Goal: Task Accomplishment & Management: Manage account settings

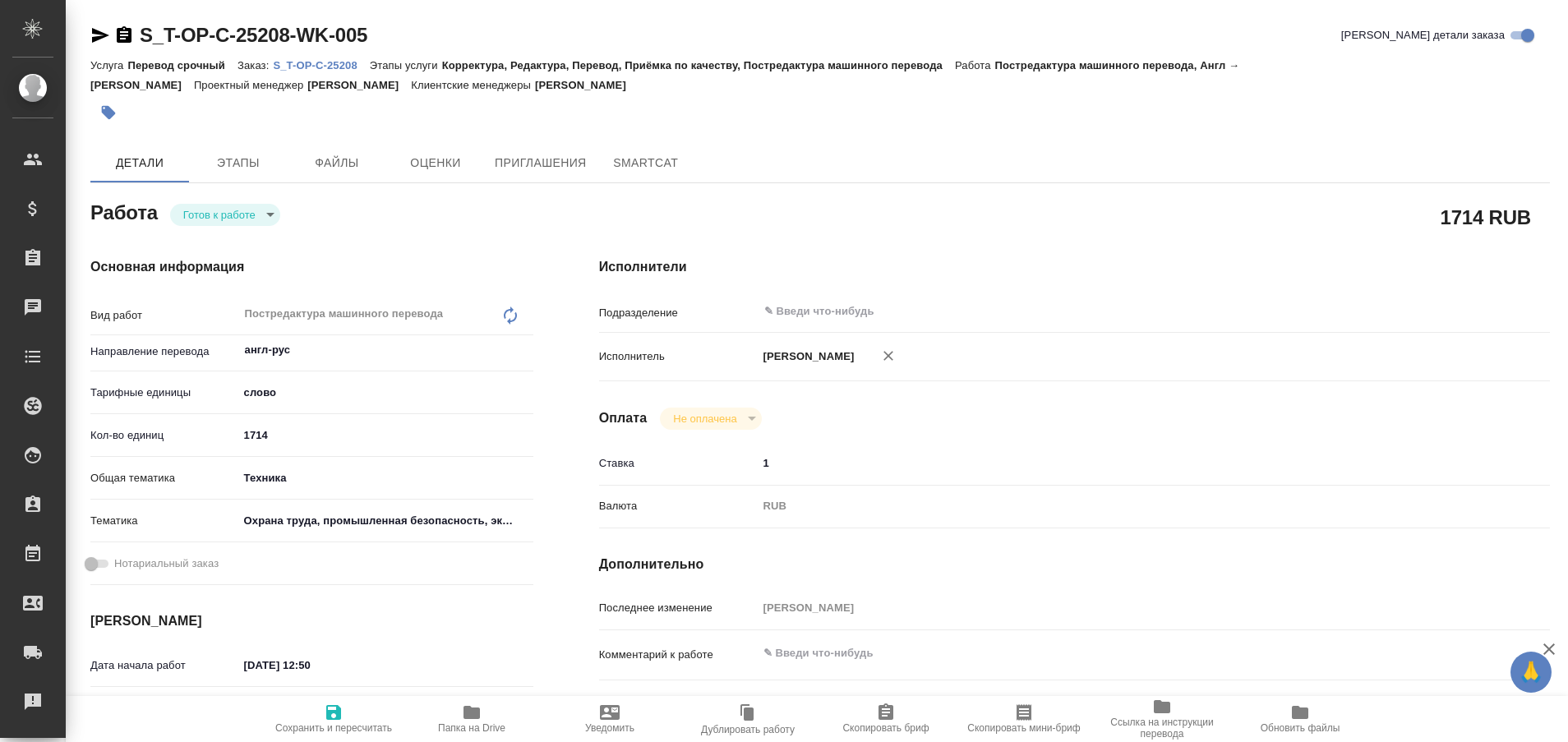
type textarea "x"
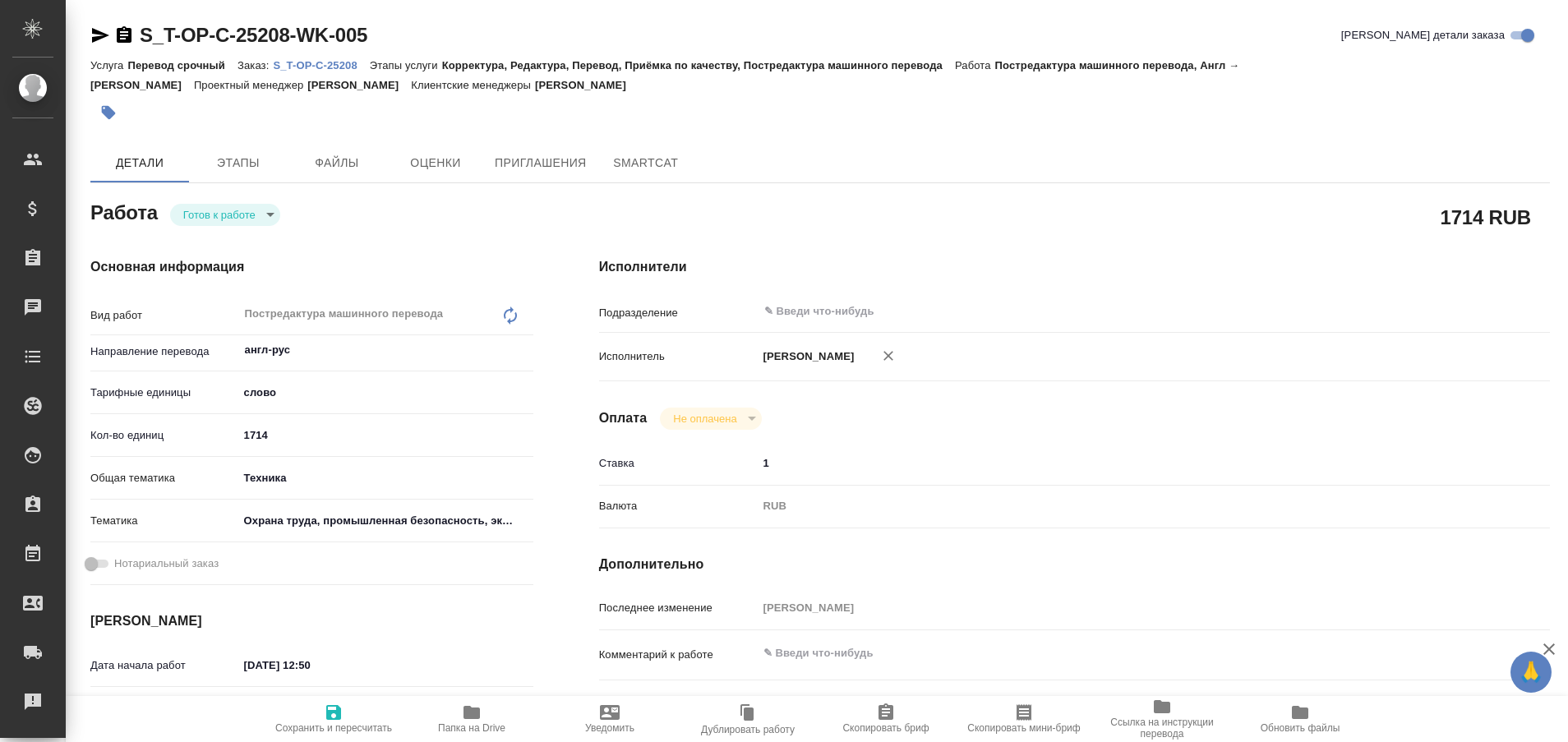
type textarea "x"
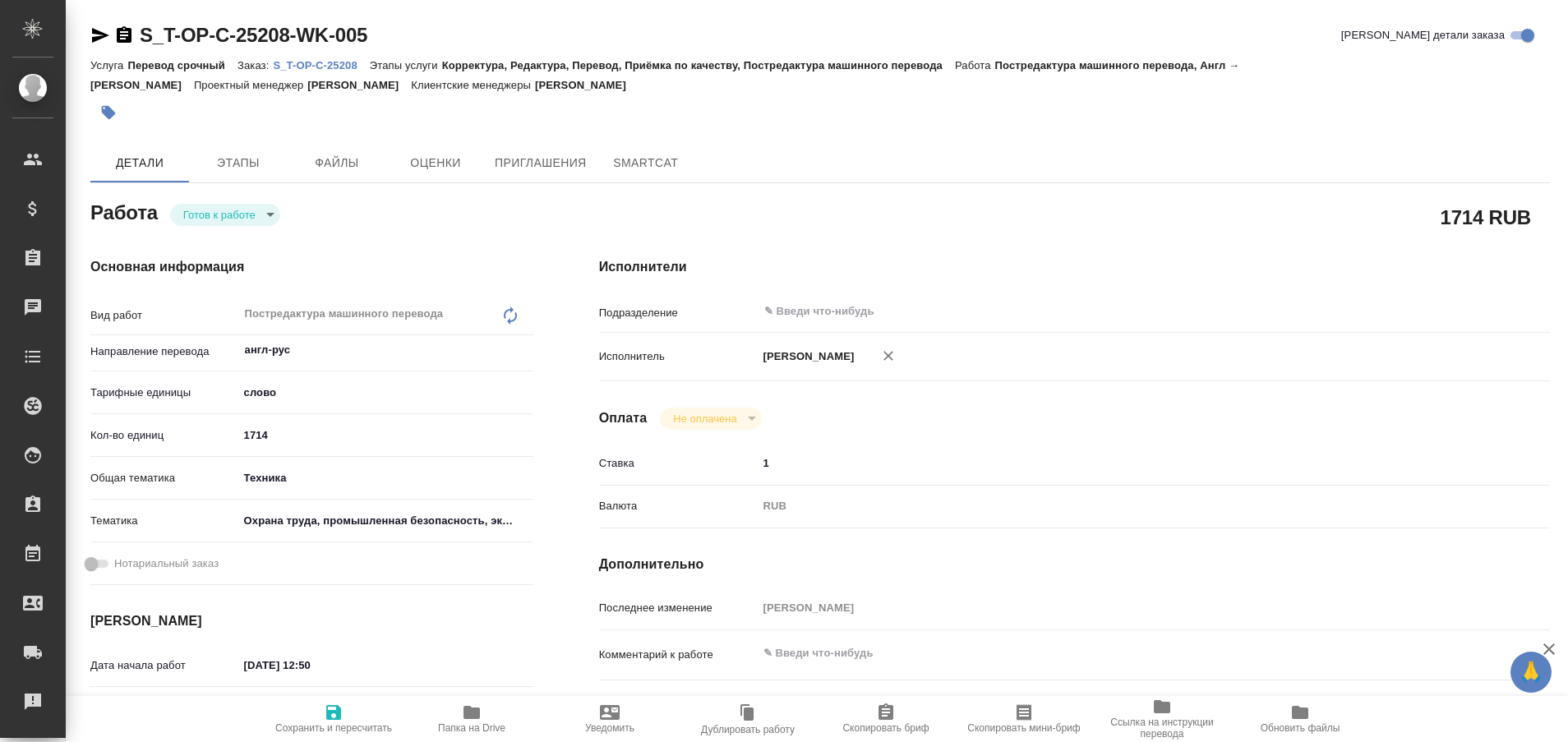
type textarea "x"
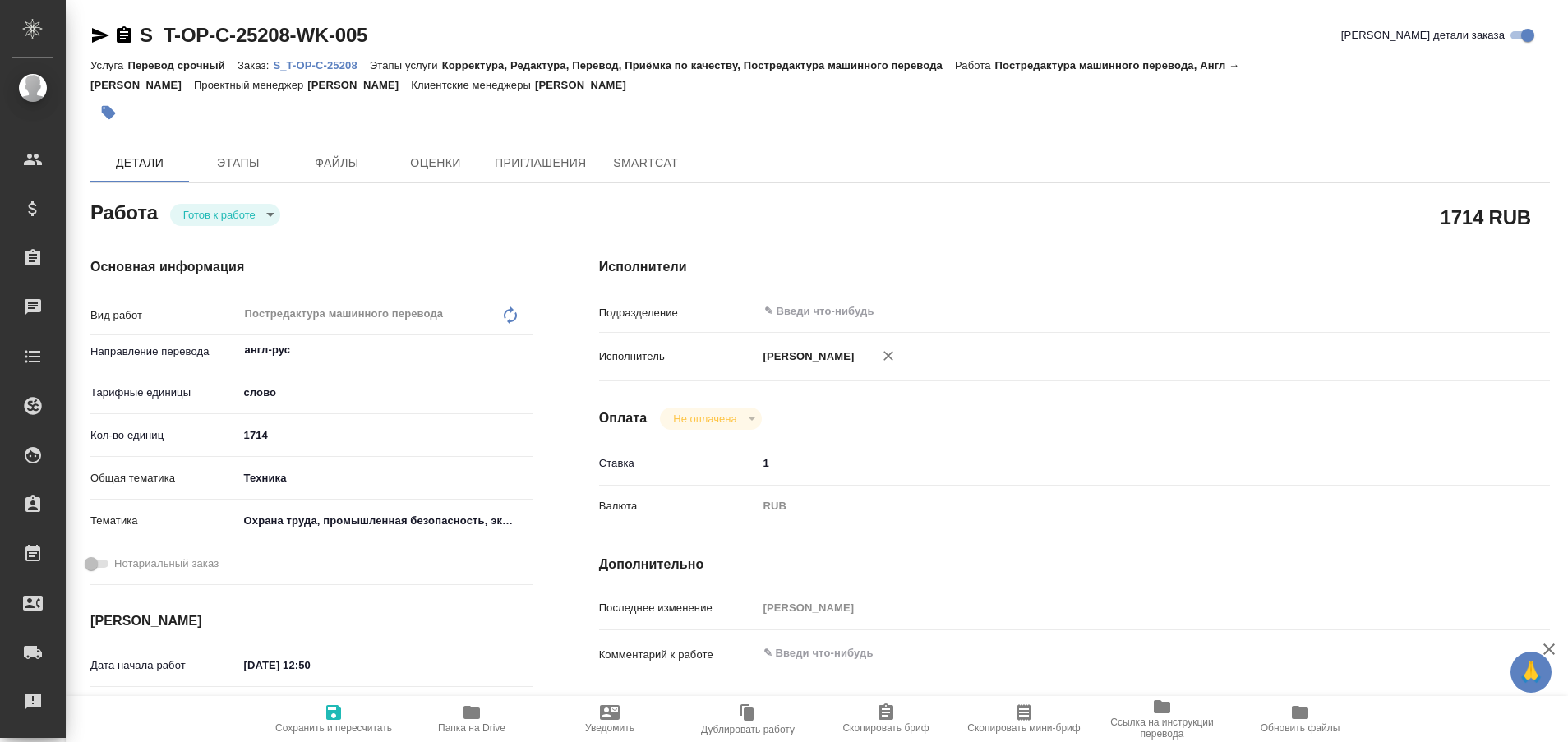
type textarea "x"
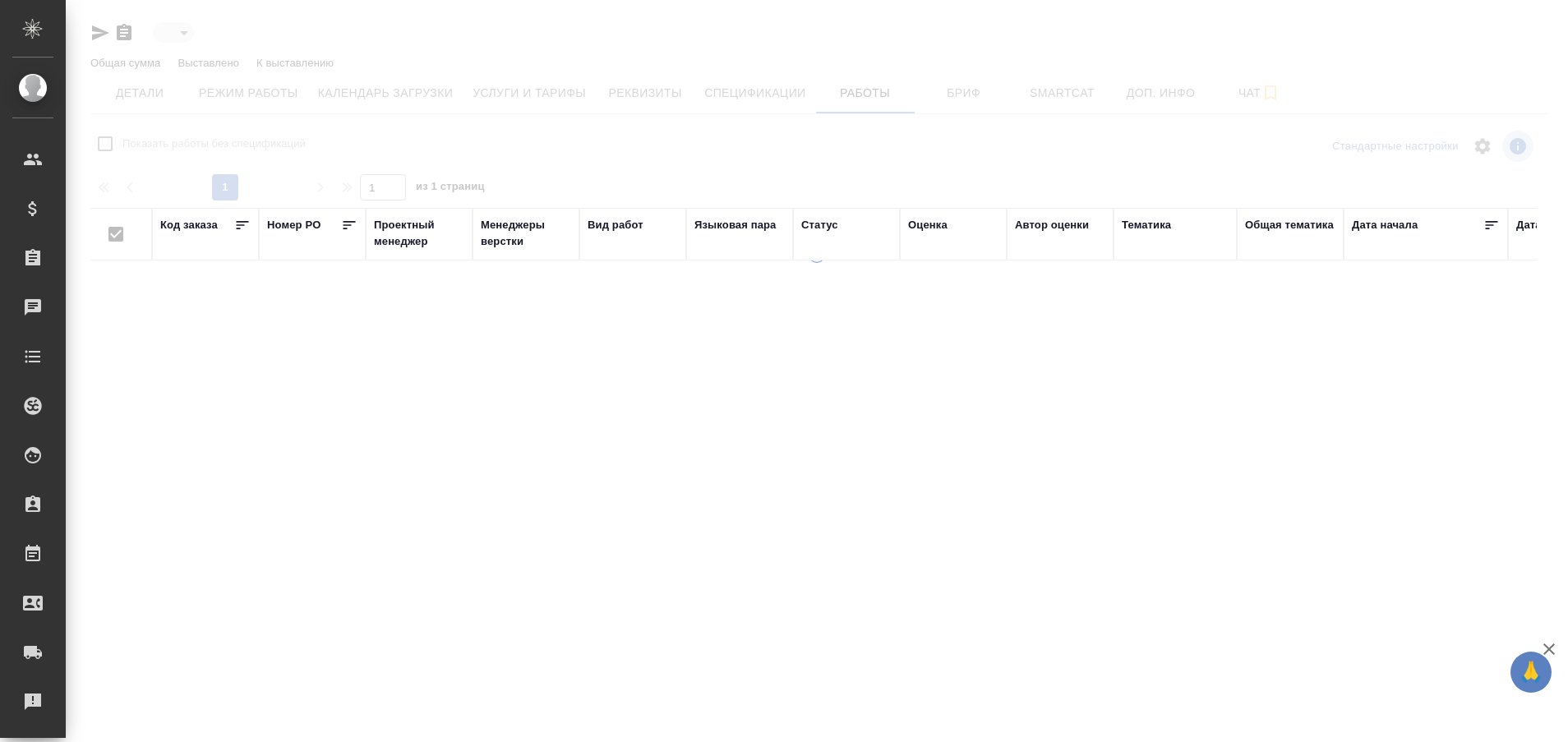
type input "active"
checkbox input "false"
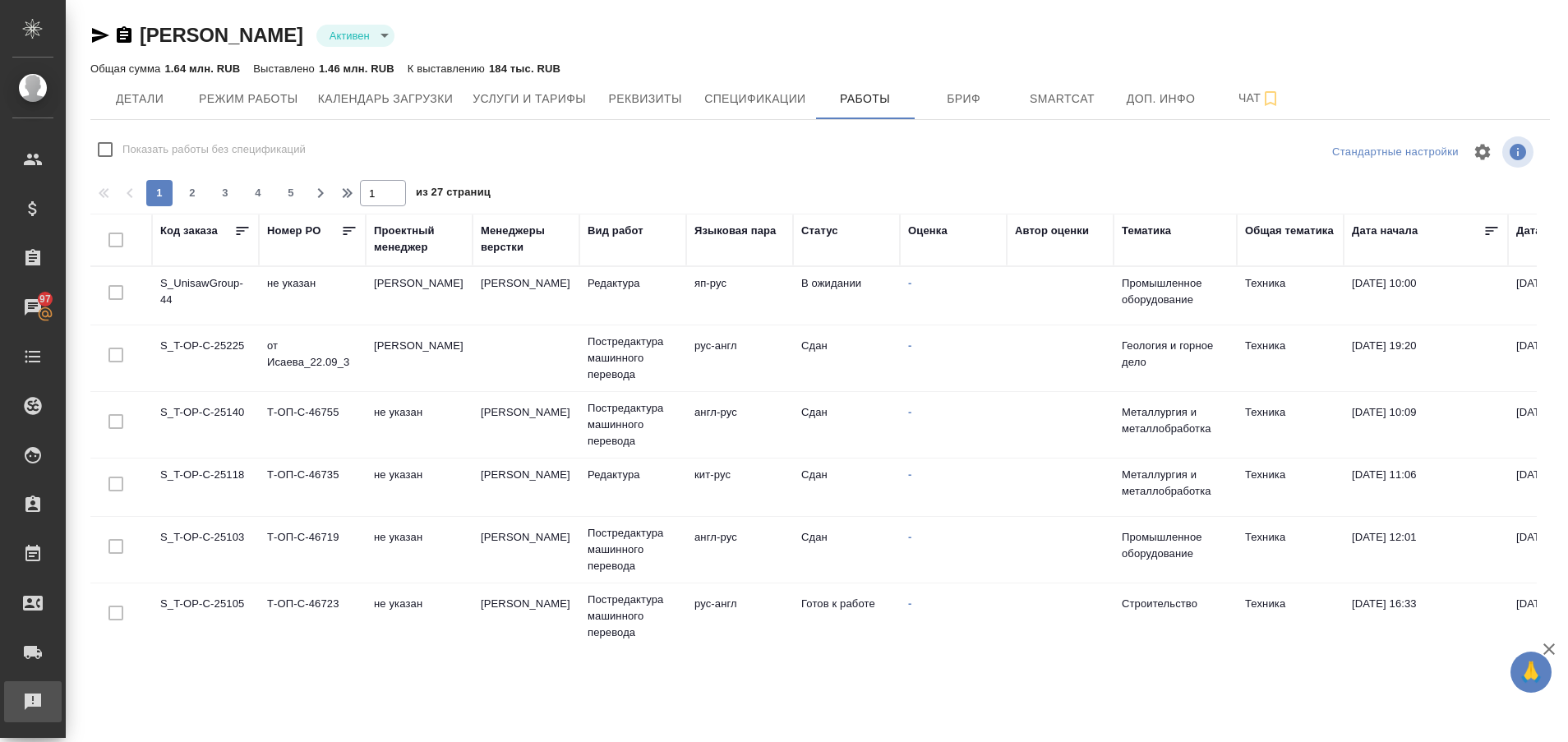
click at [13, 699] on div "Рекламации" at bounding box center [12, 701] width 41 height 25
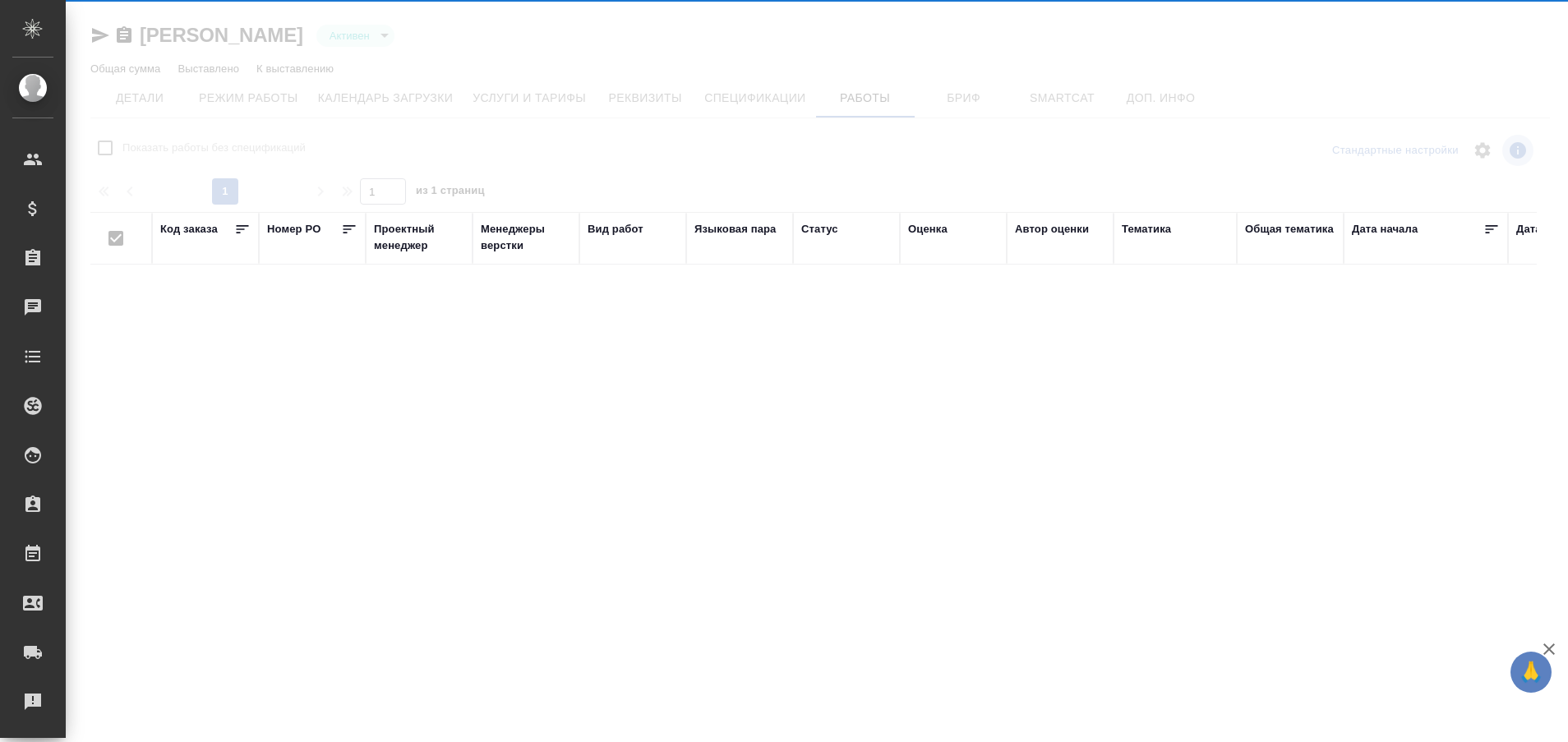
type input "active"
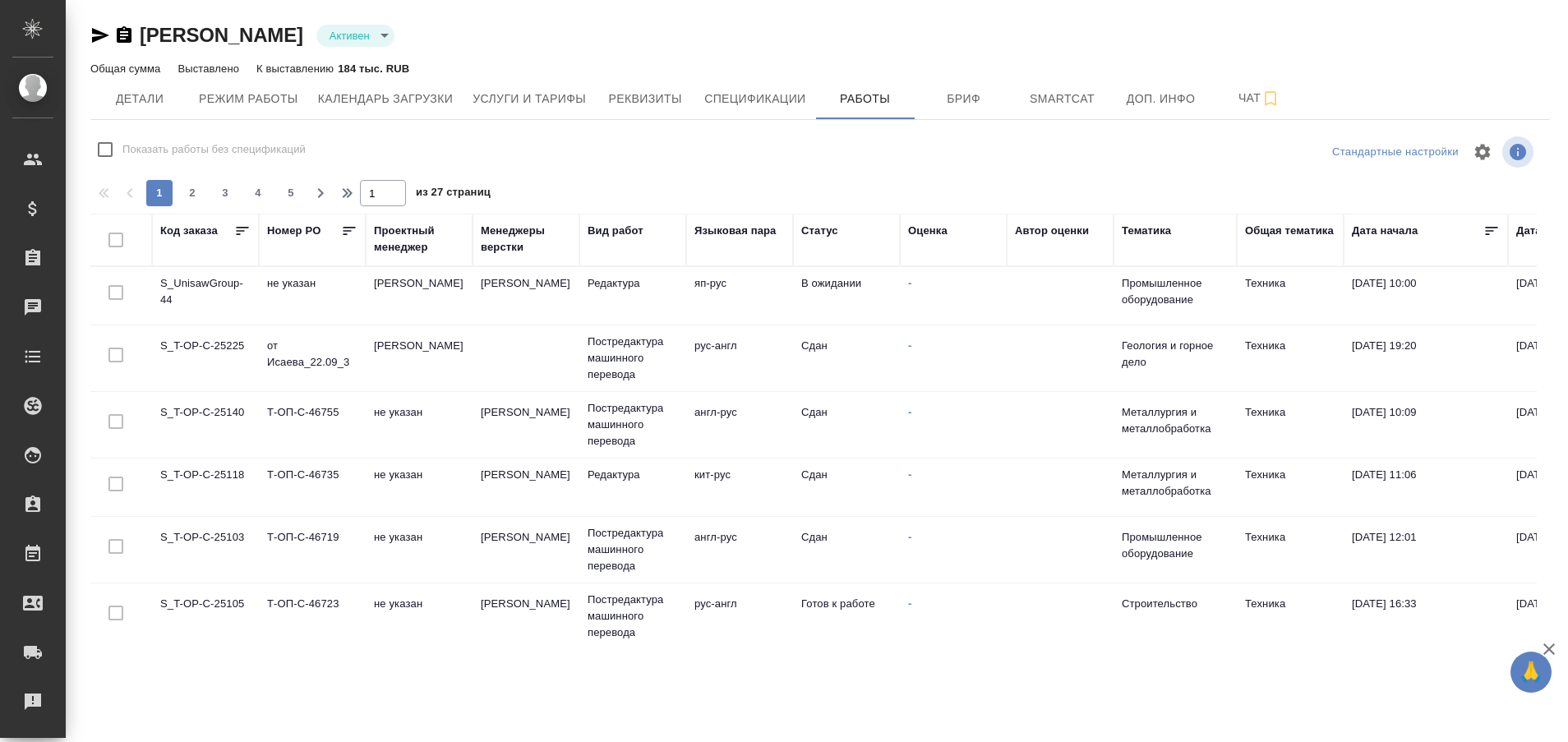
checkbox input "false"
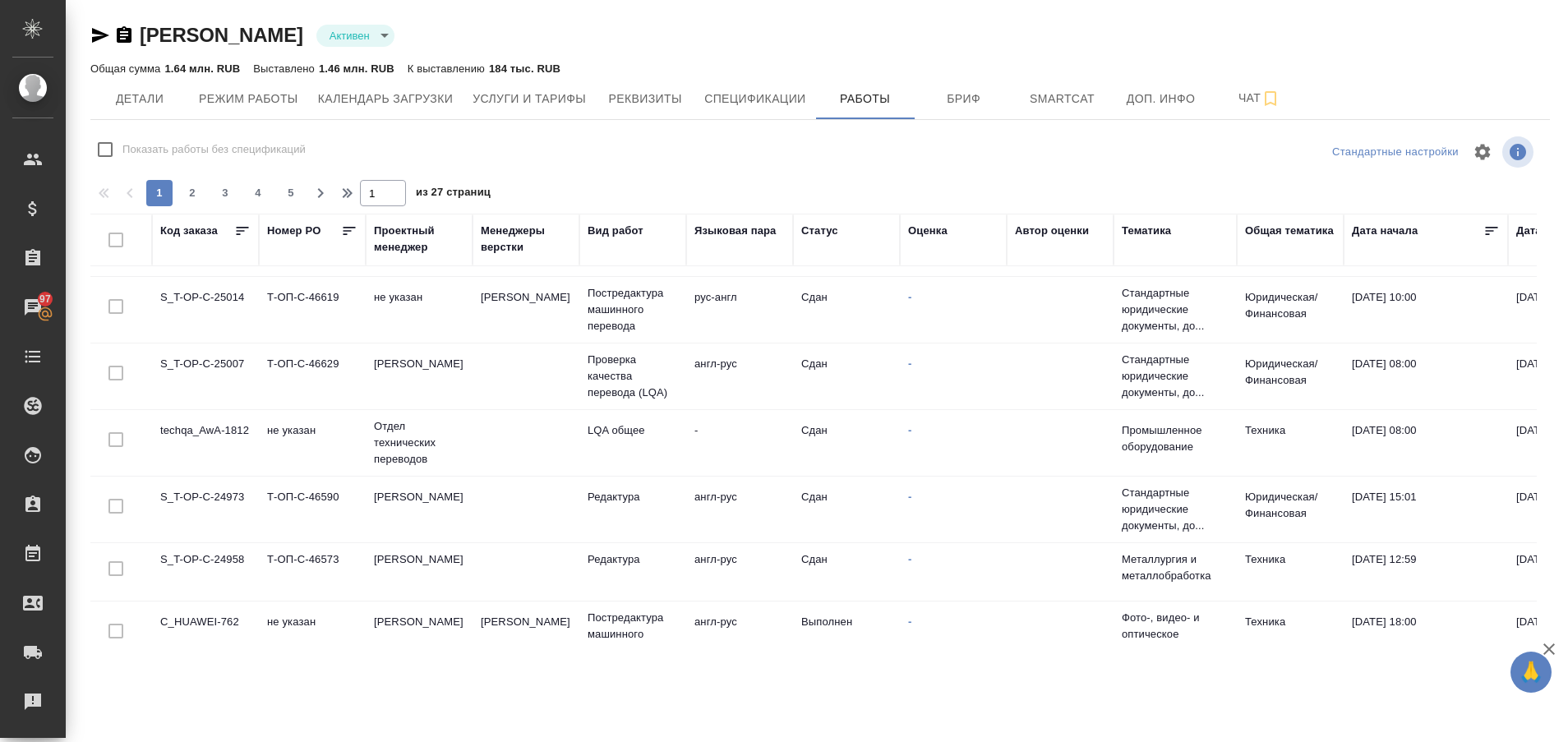
scroll to position [1244, 0]
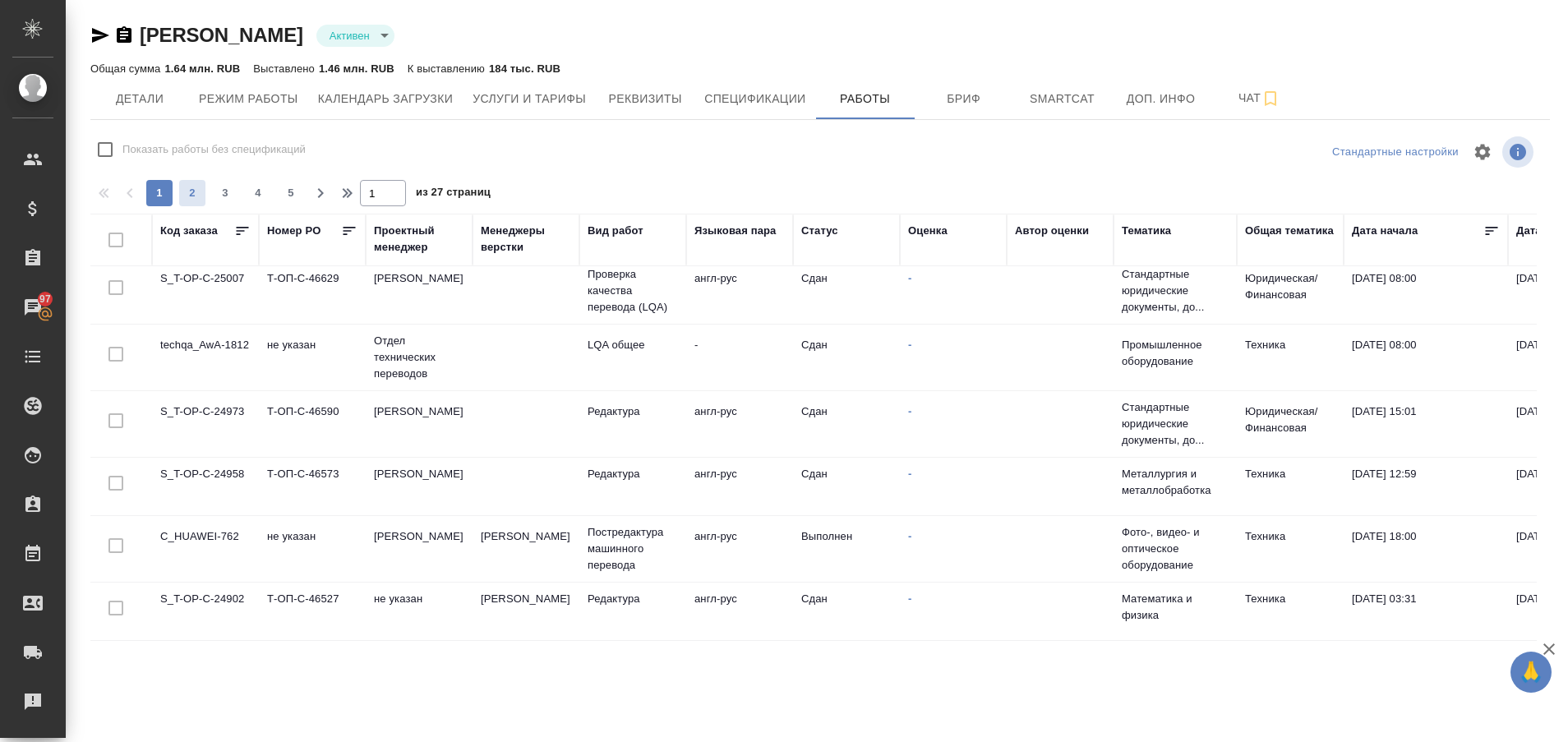
click at [184, 190] on span "2" at bounding box center [192, 193] width 26 height 16
type input "2"
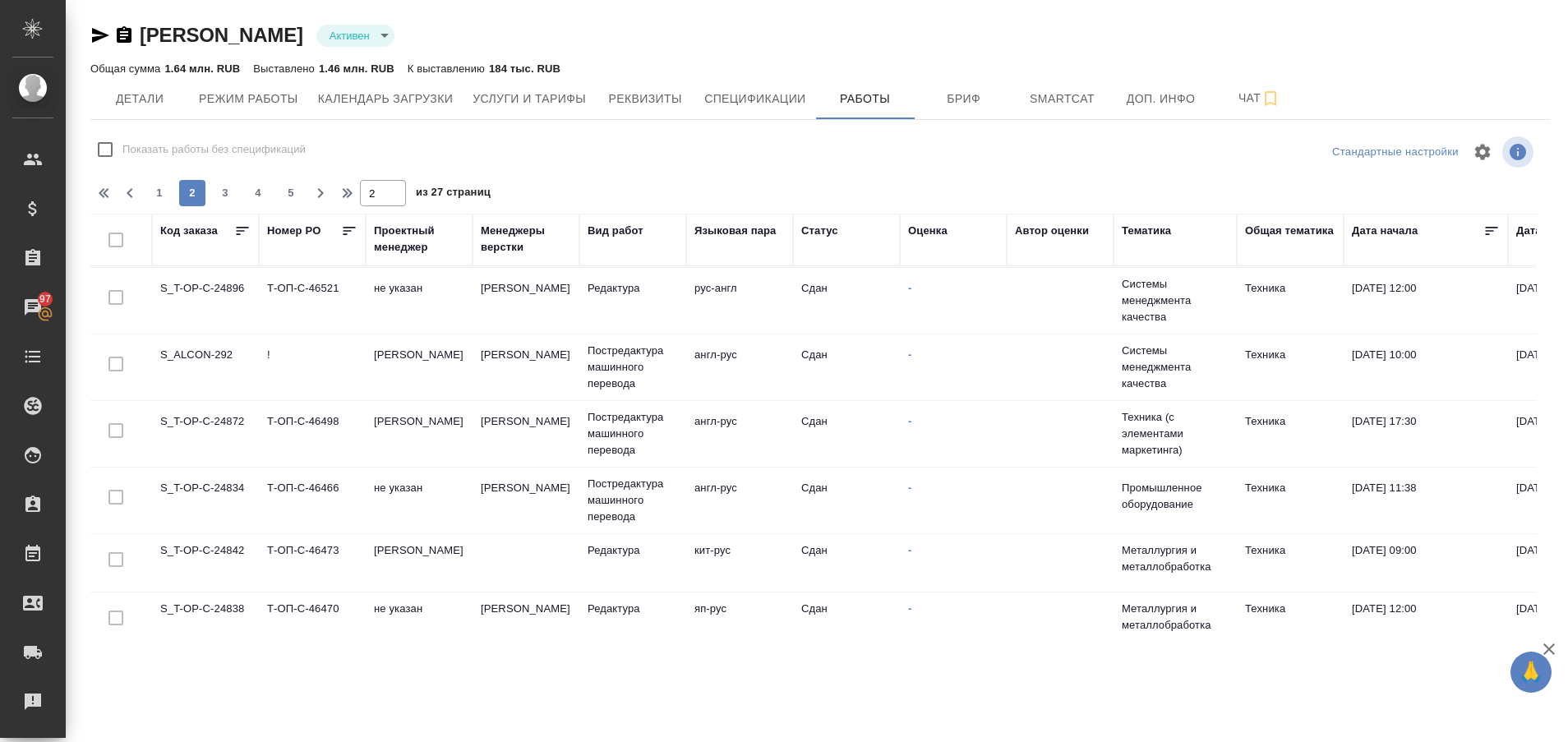
scroll to position [0, 0]
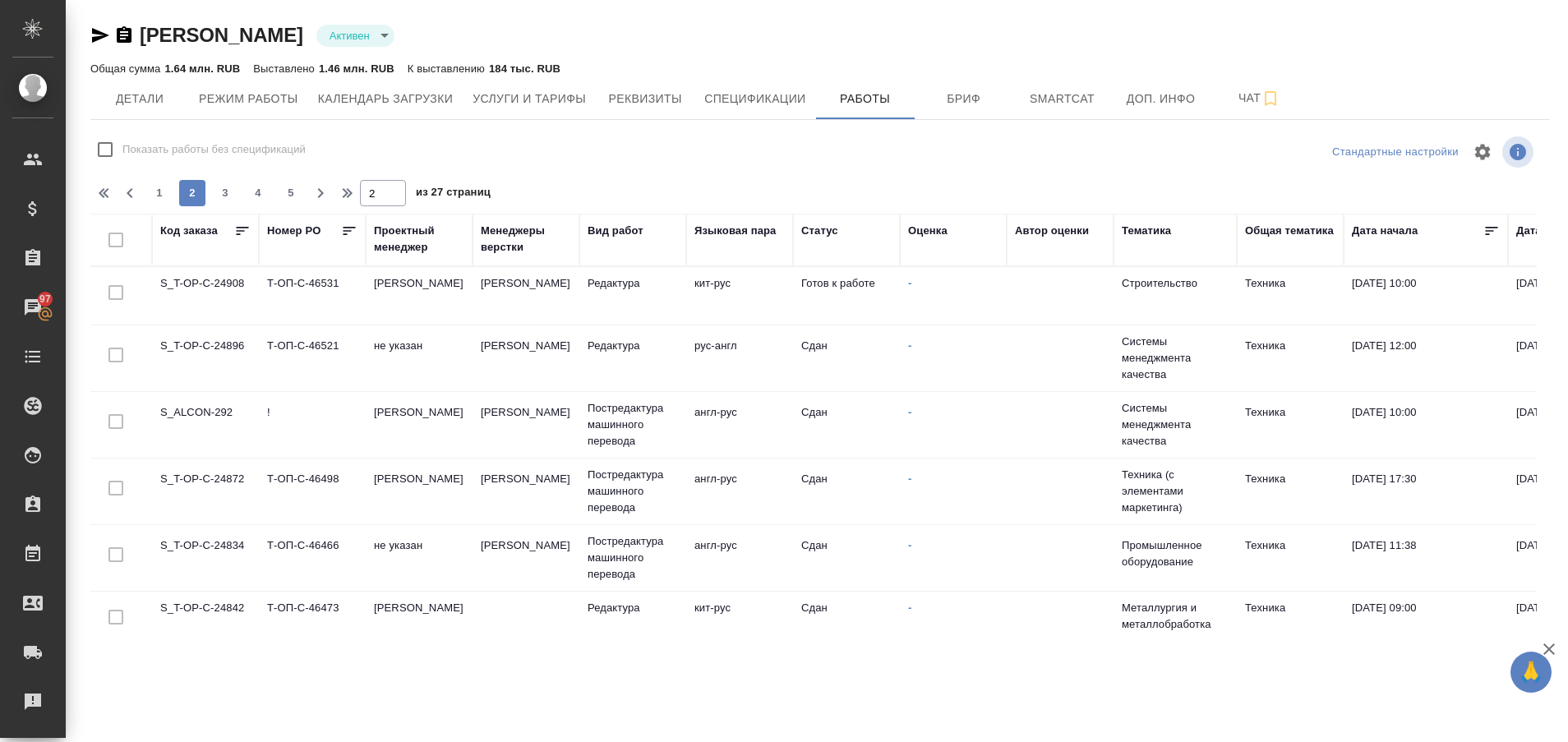
click at [228, 278] on td "S_T-OP-C-24908" at bounding box center [205, 296] width 107 height 58
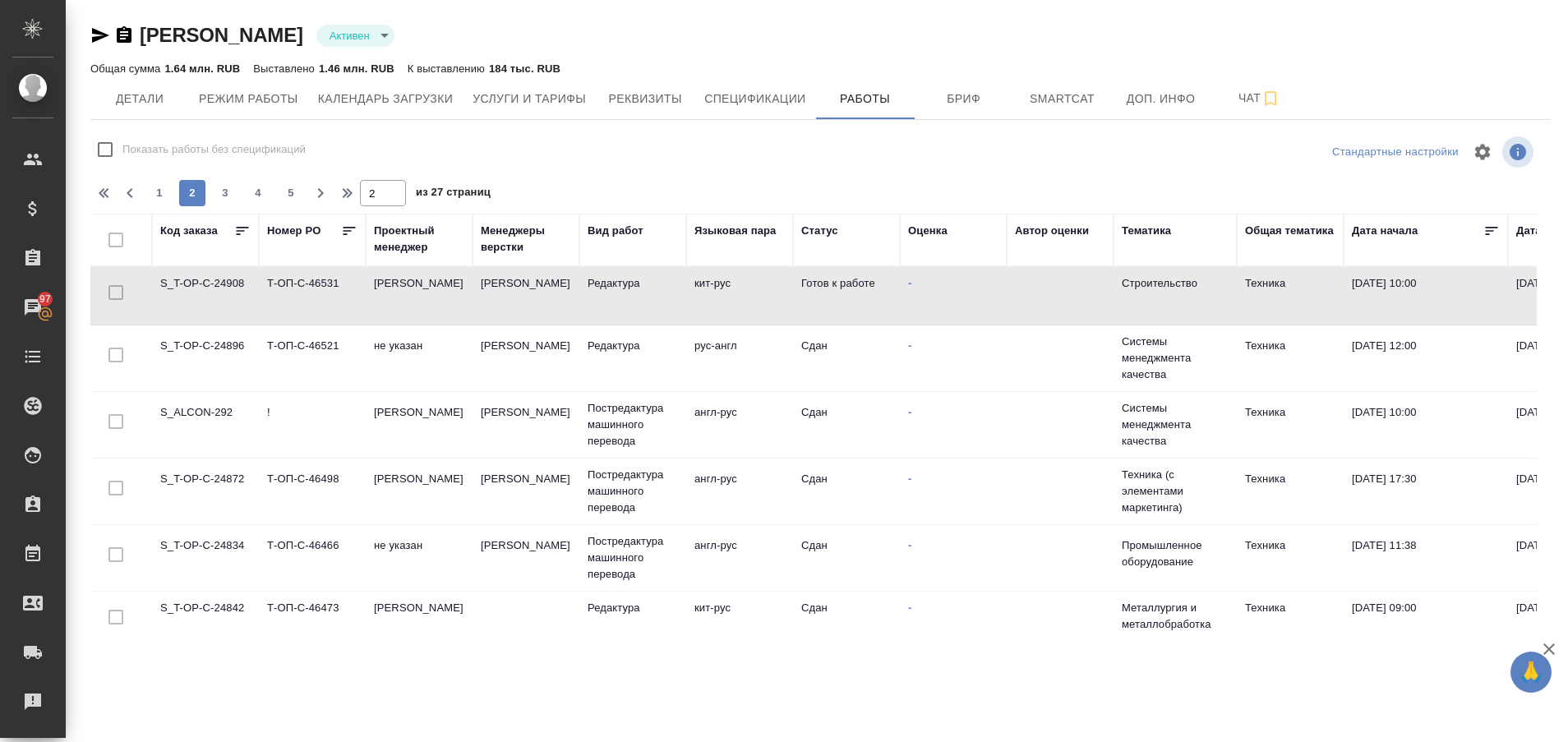
click at [228, 278] on td "S_T-OP-C-24908" at bounding box center [205, 296] width 107 height 58
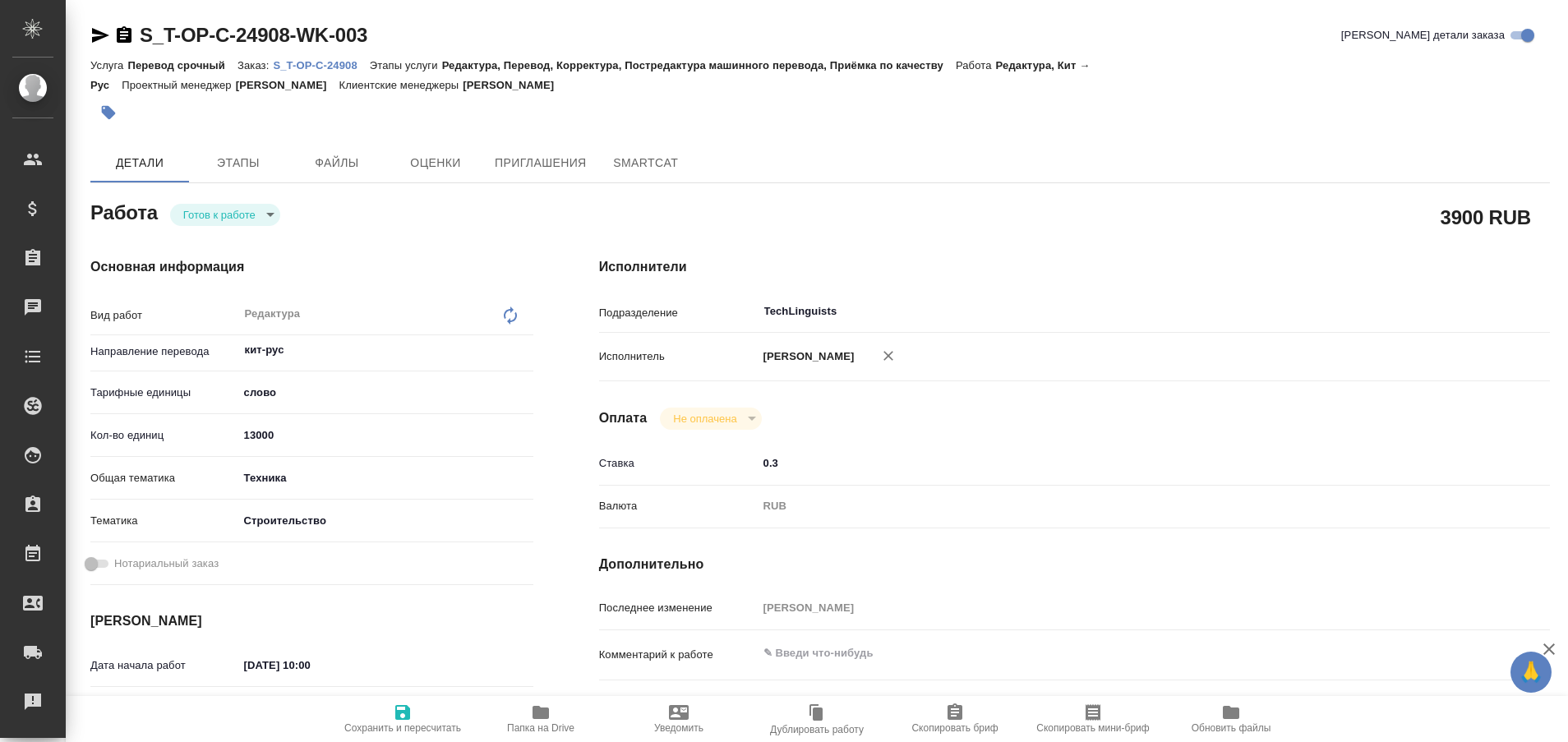
type textarea "x"
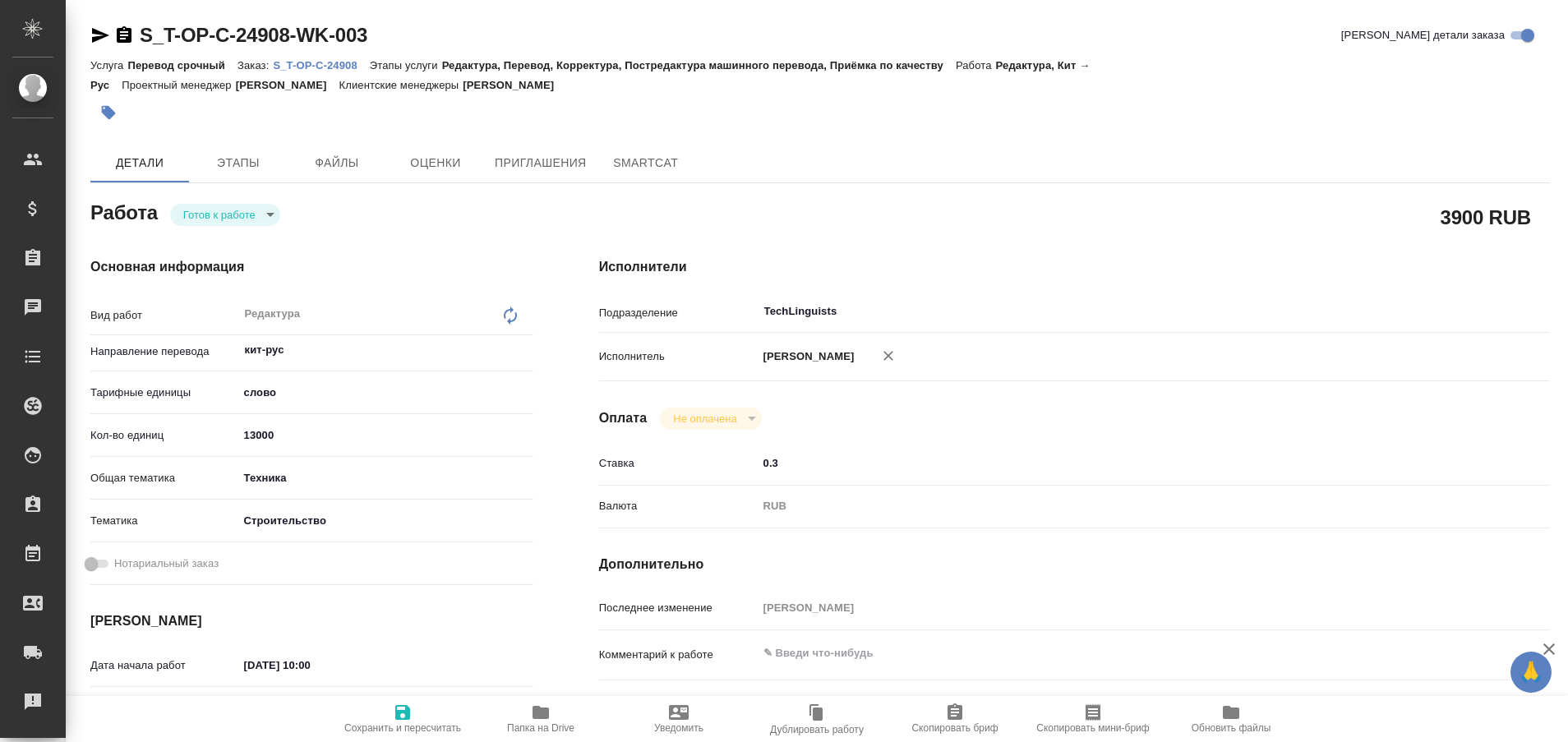
type textarea "x"
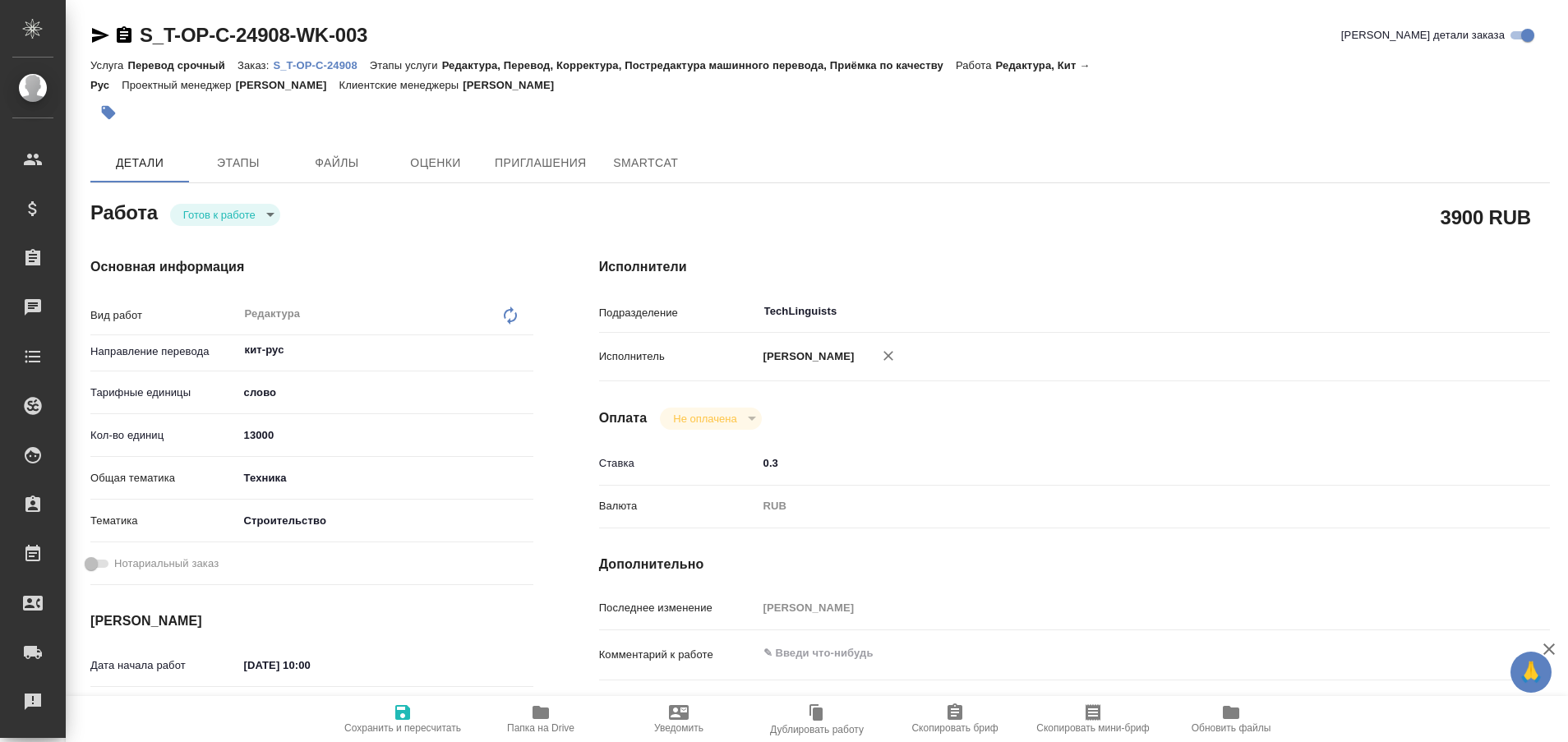
type textarea "x"
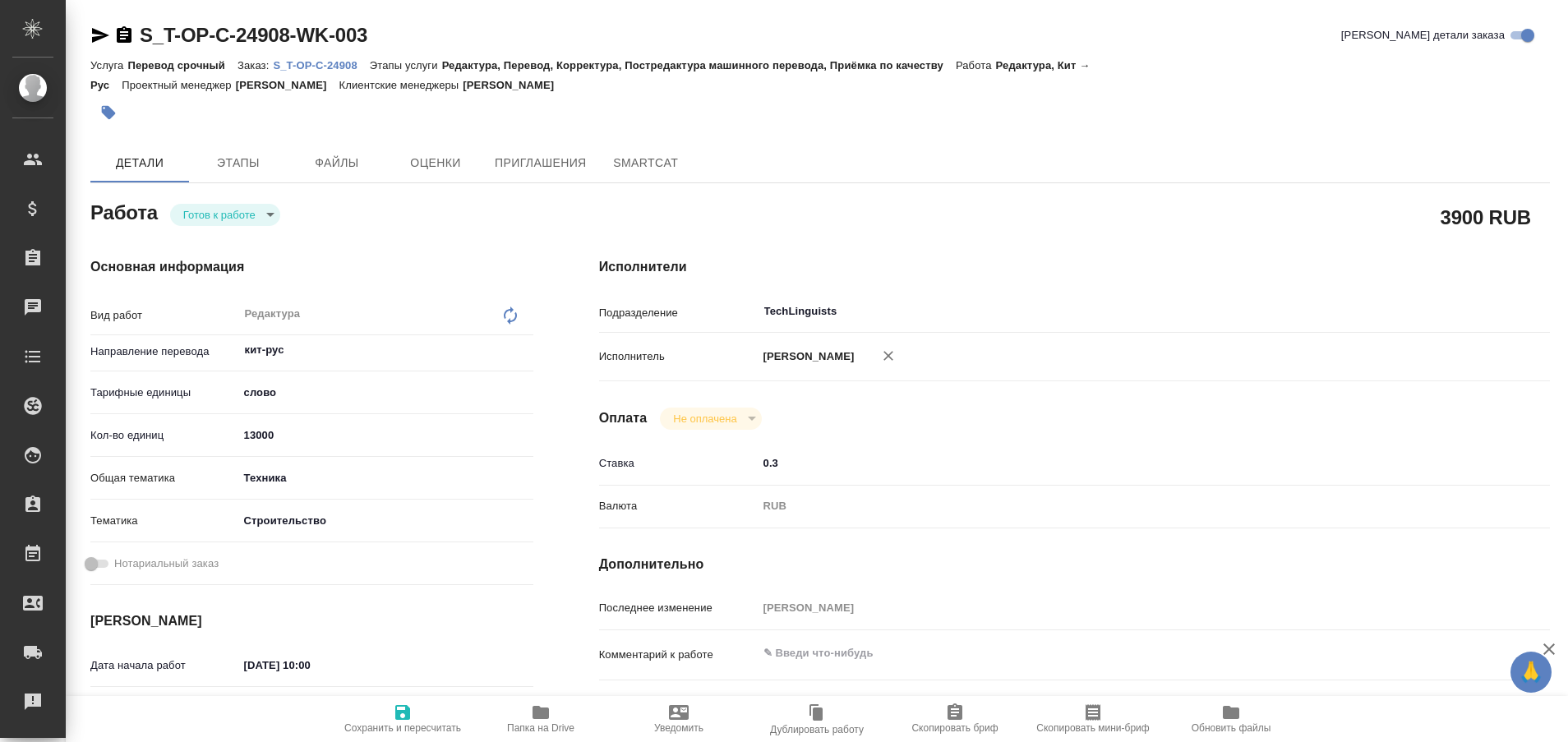
type textarea "x"
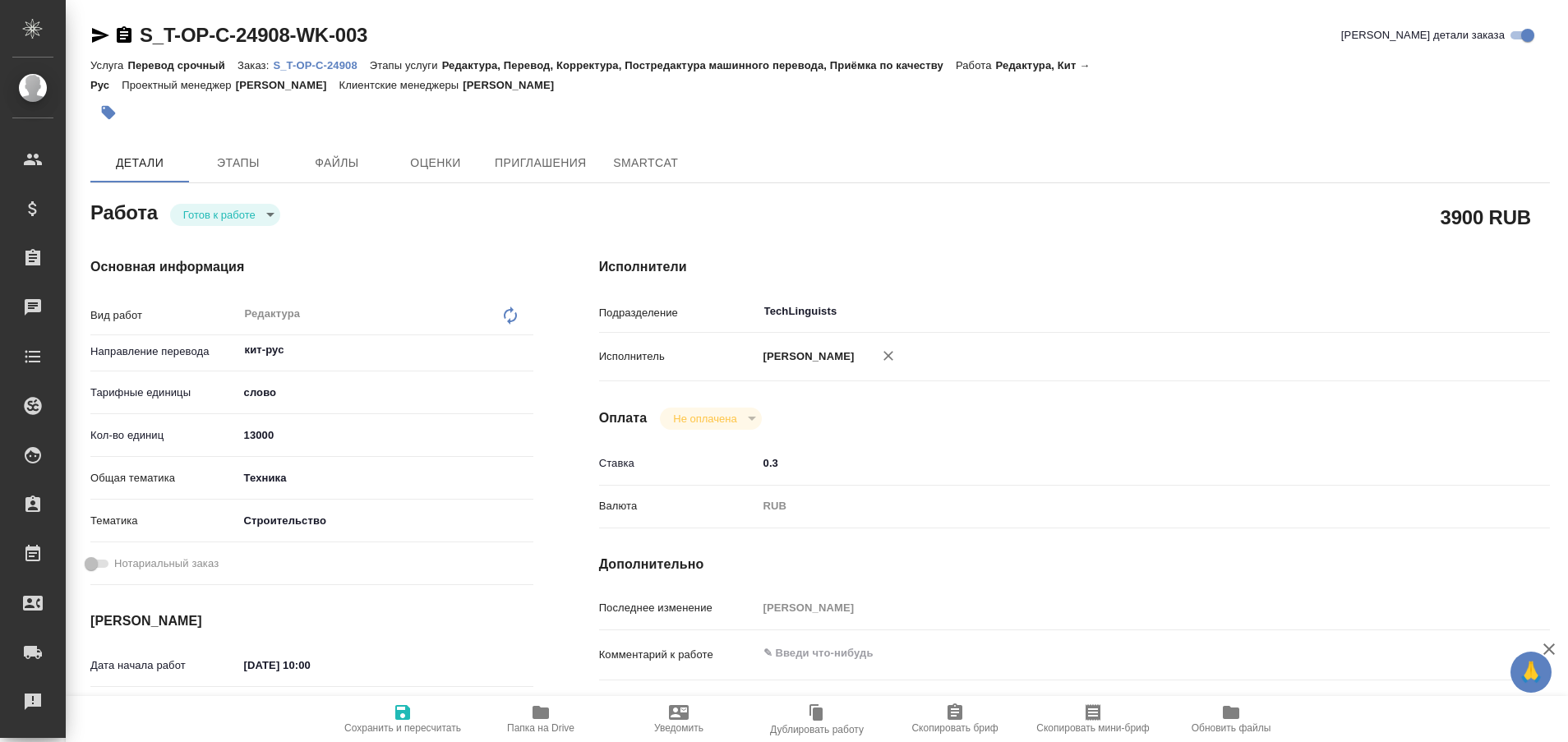
type textarea "x"
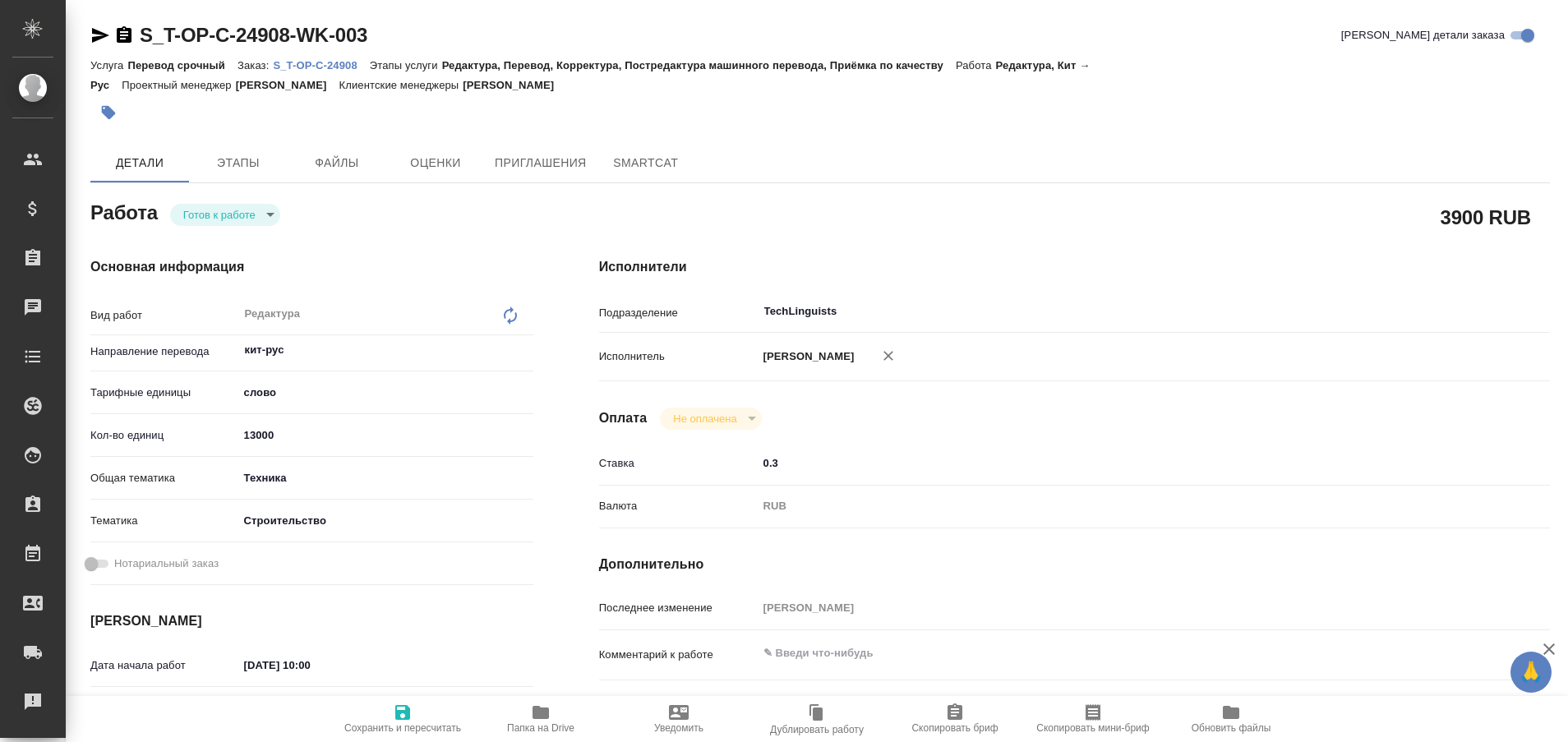
type textarea "x"
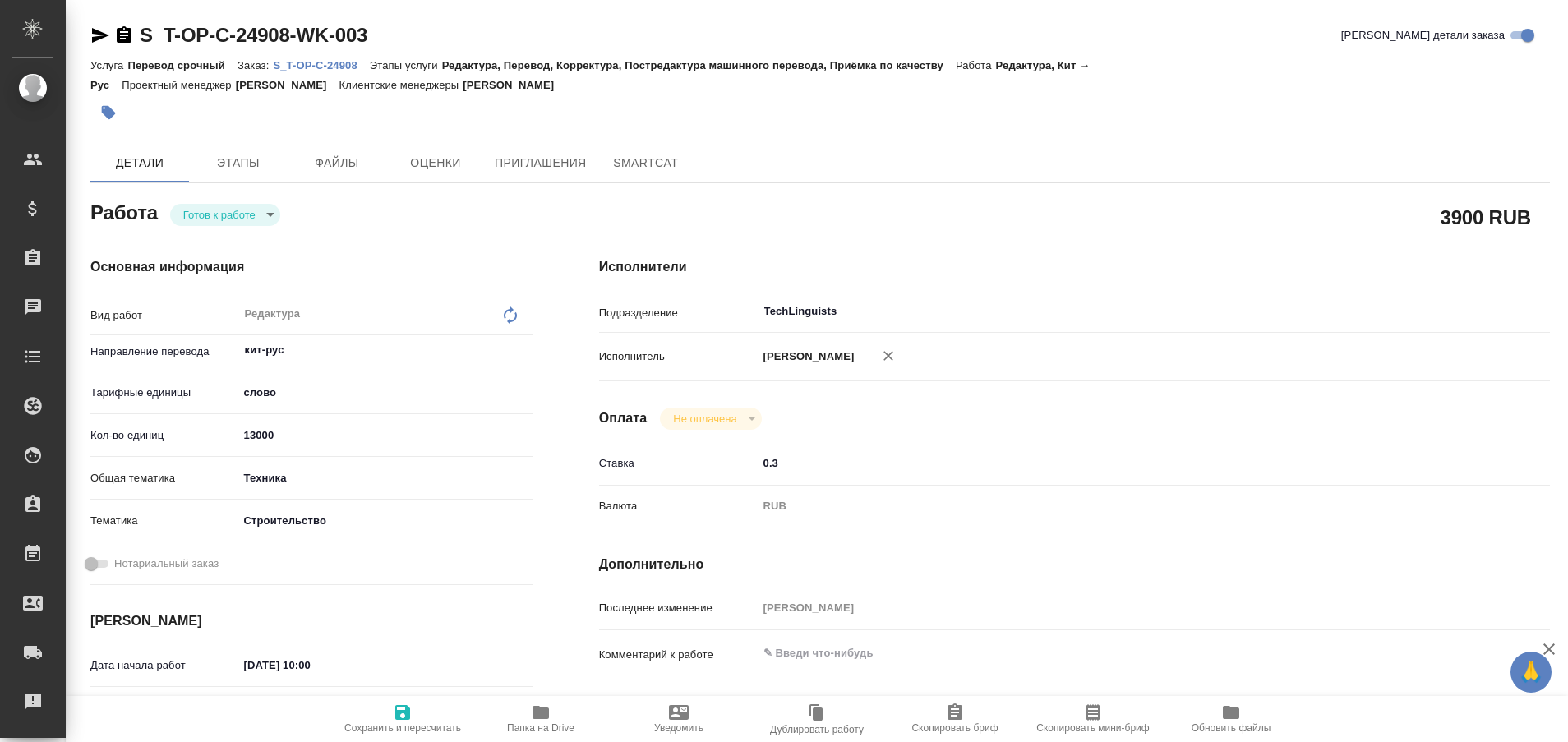
type textarea "x"
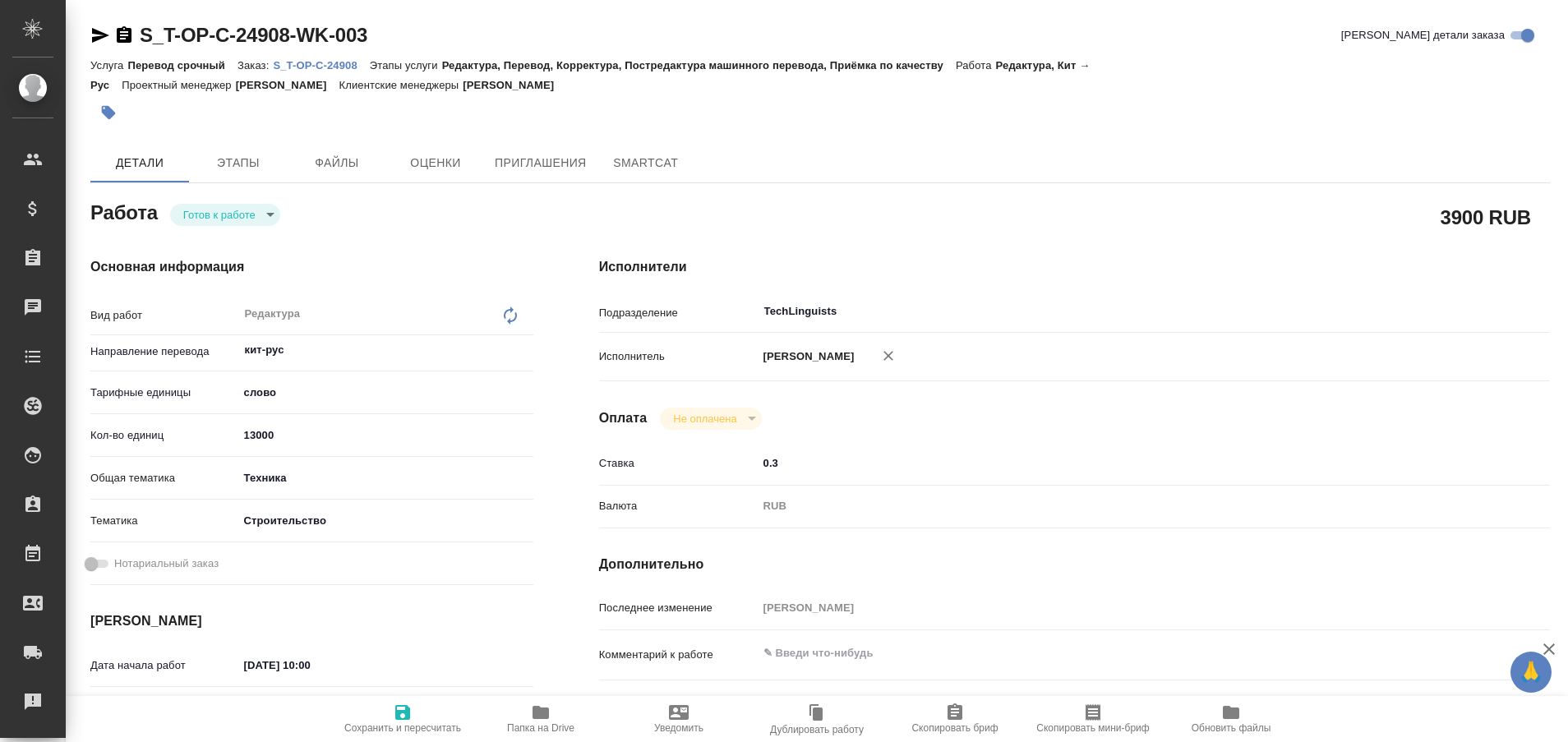
click at [333, 65] on p "S_T-OP-C-24908" at bounding box center [320, 65] width 96 height 13
click at [525, 717] on span "Папка на Drive" at bounding box center [540, 718] width 118 height 31
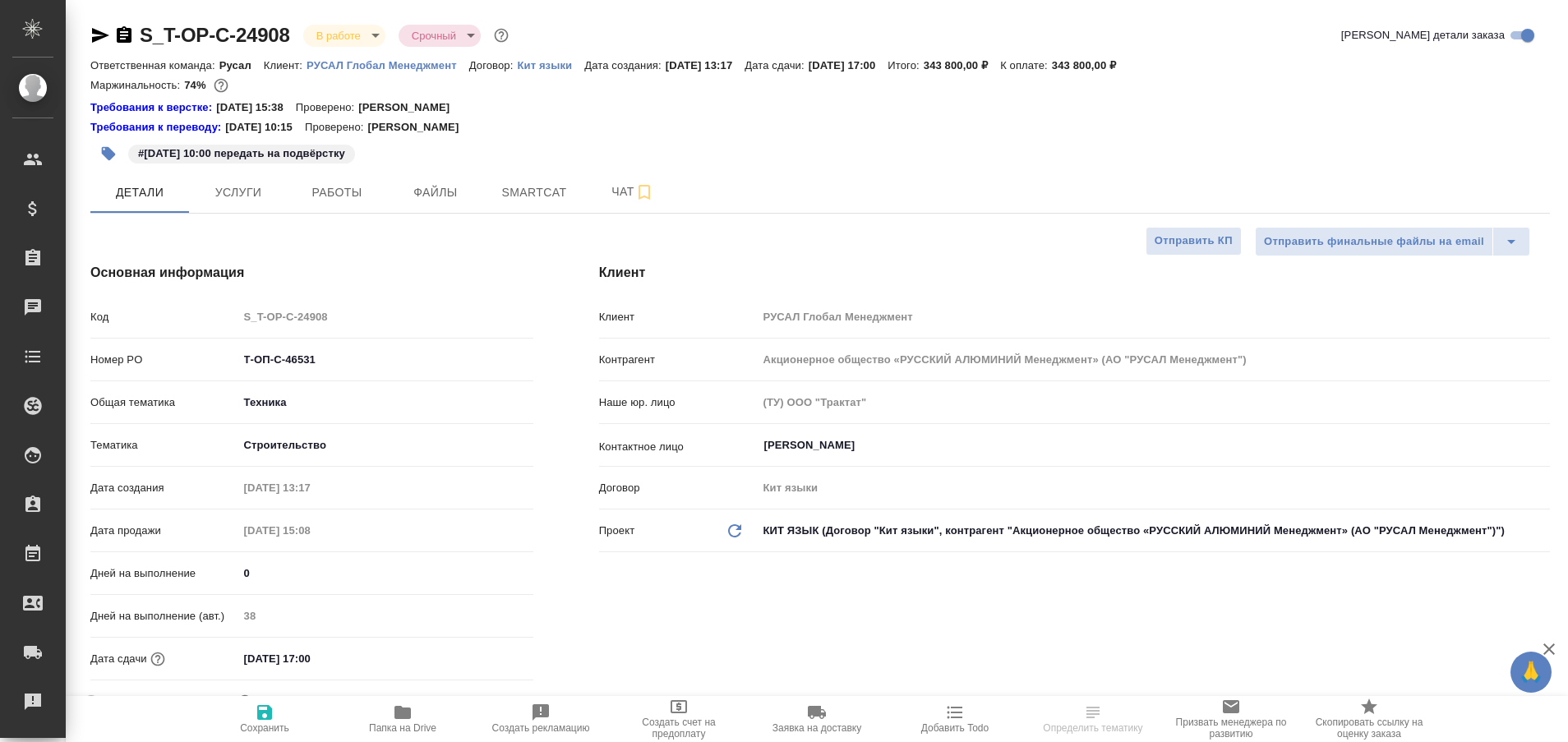
select select "RU"
type textarea "x"
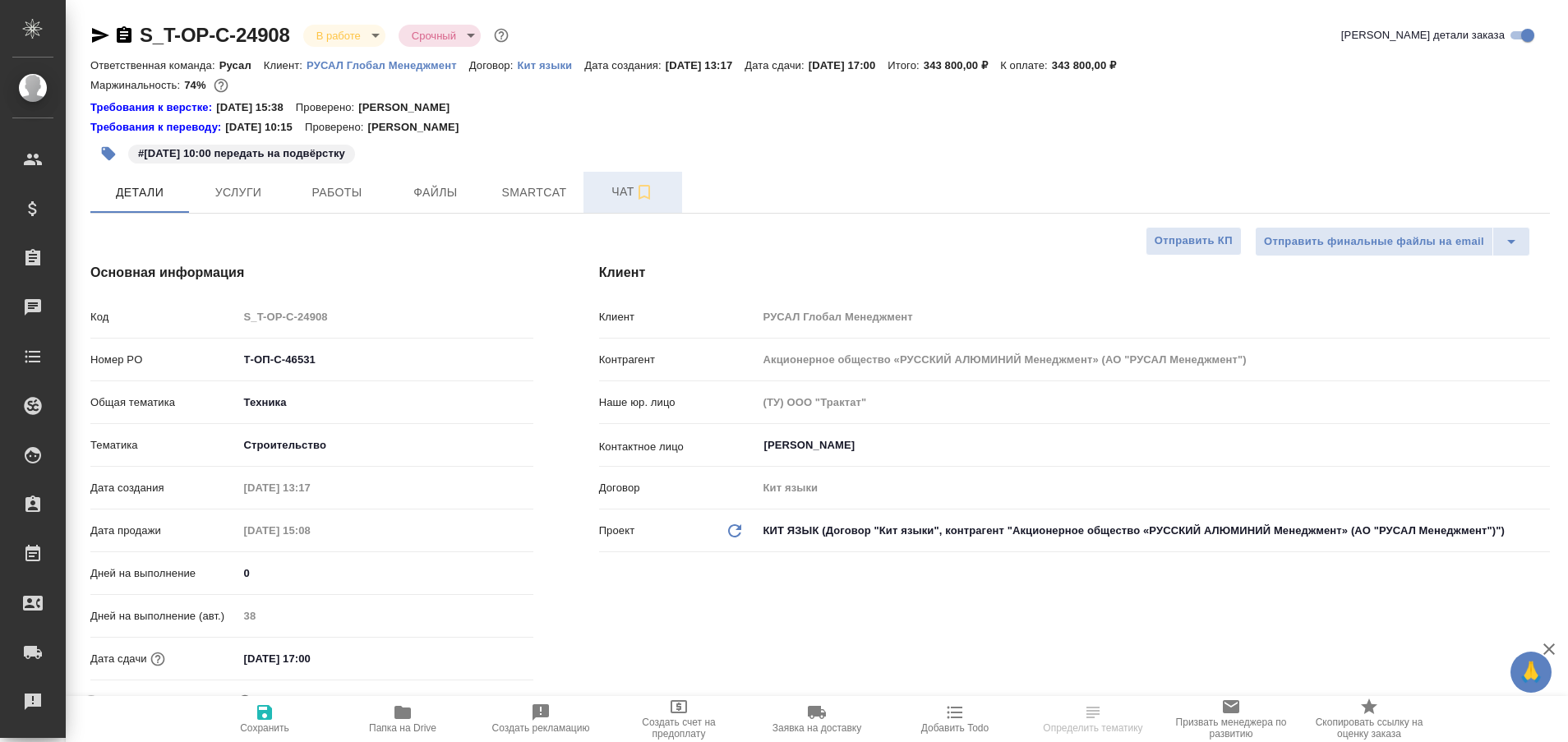
type textarea "x"
click at [622, 197] on span "Чат" at bounding box center [632, 192] width 79 height 20
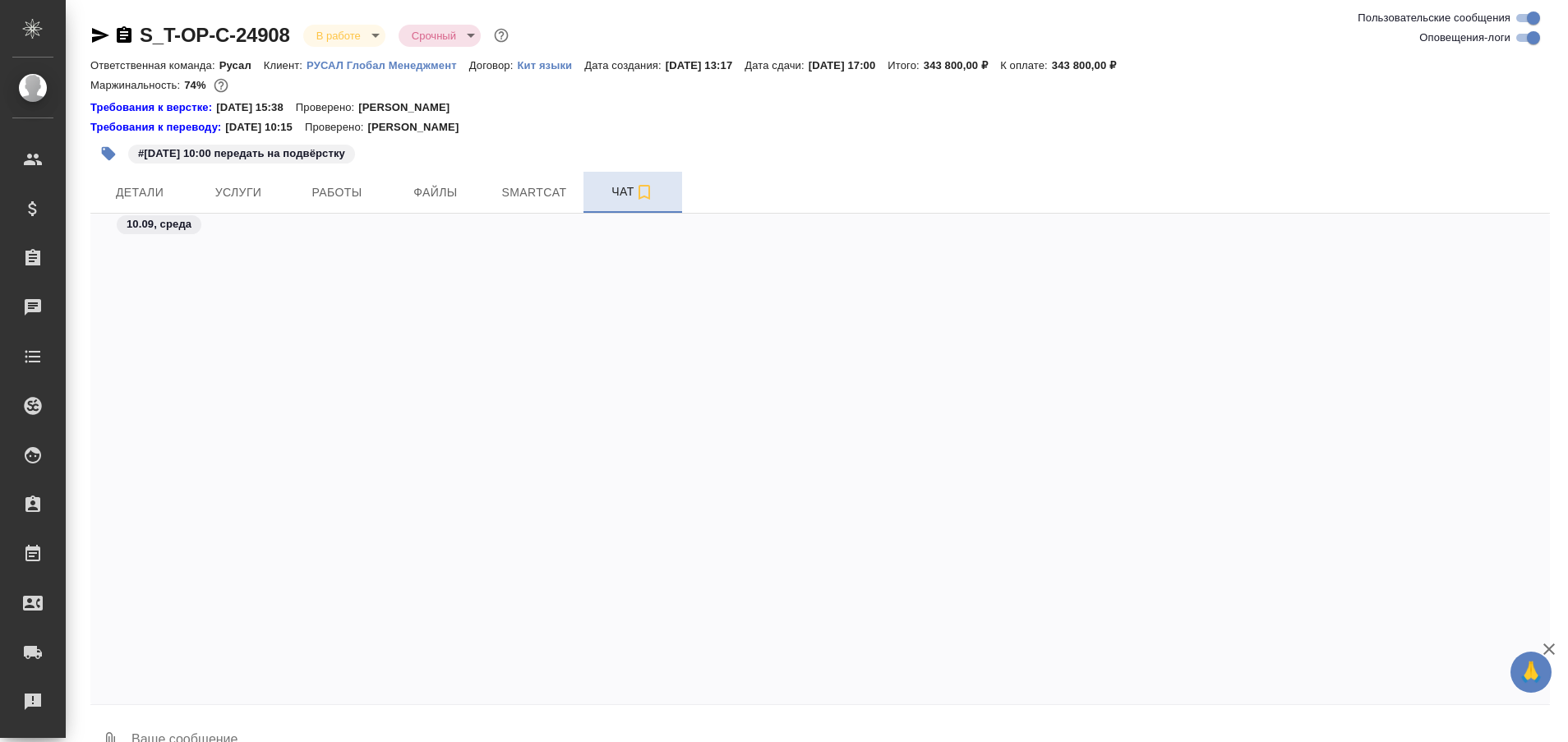
scroll to position [12341, 0]
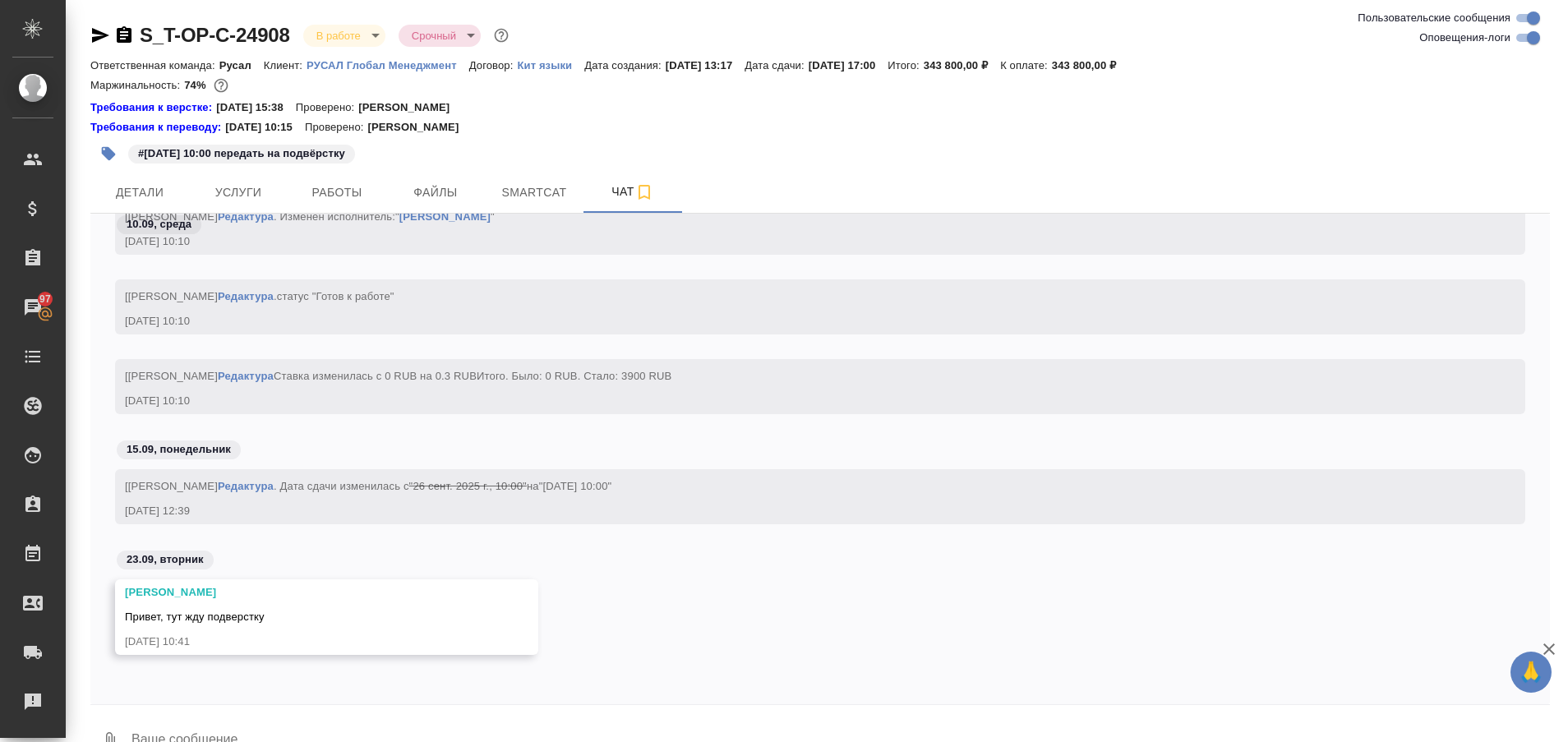
click at [658, 590] on div "Малофеева Екатерина Привет, тут жду подверстку 23.09.25, 10:41" at bounding box center [819, 630] width 1459 height 100
click at [325, 191] on span "Работы" at bounding box center [336, 193] width 79 height 20
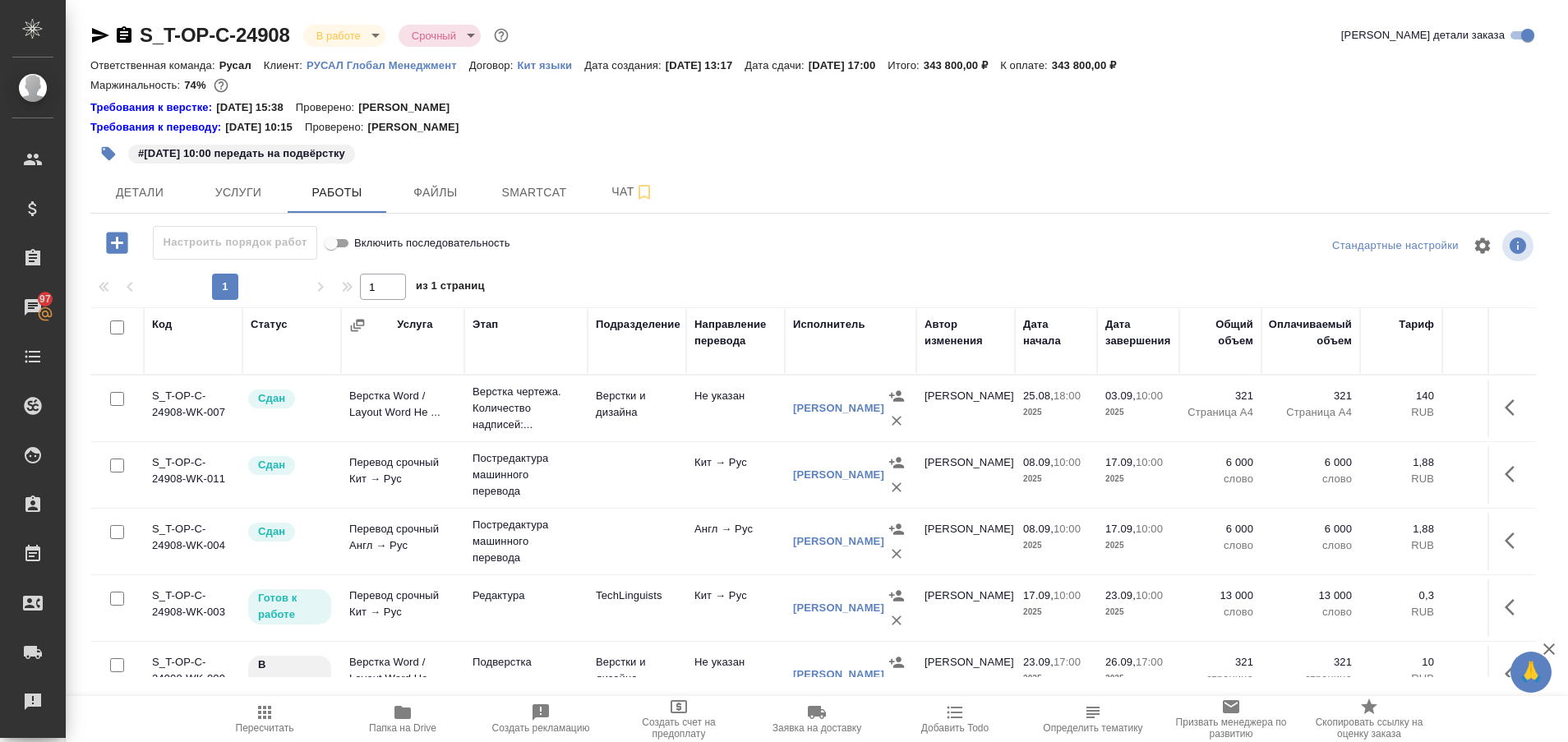
click at [810, 111] on div "Требования к верстке: 06.06.2024 15:38 Проверено: Зверева Анна" at bounding box center [819, 107] width 1459 height 16
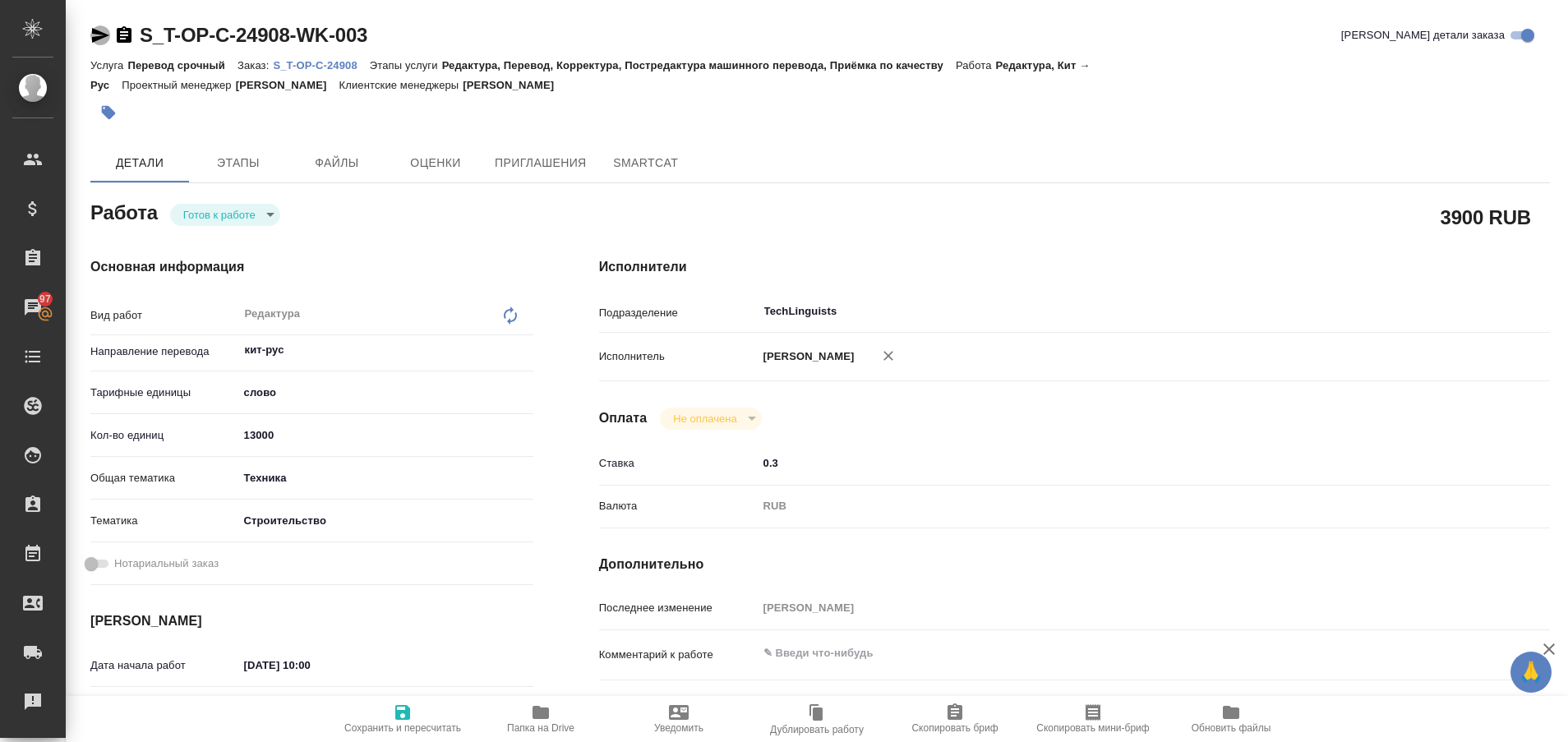
click at [93, 34] on icon "button" at bounding box center [100, 35] width 17 height 14
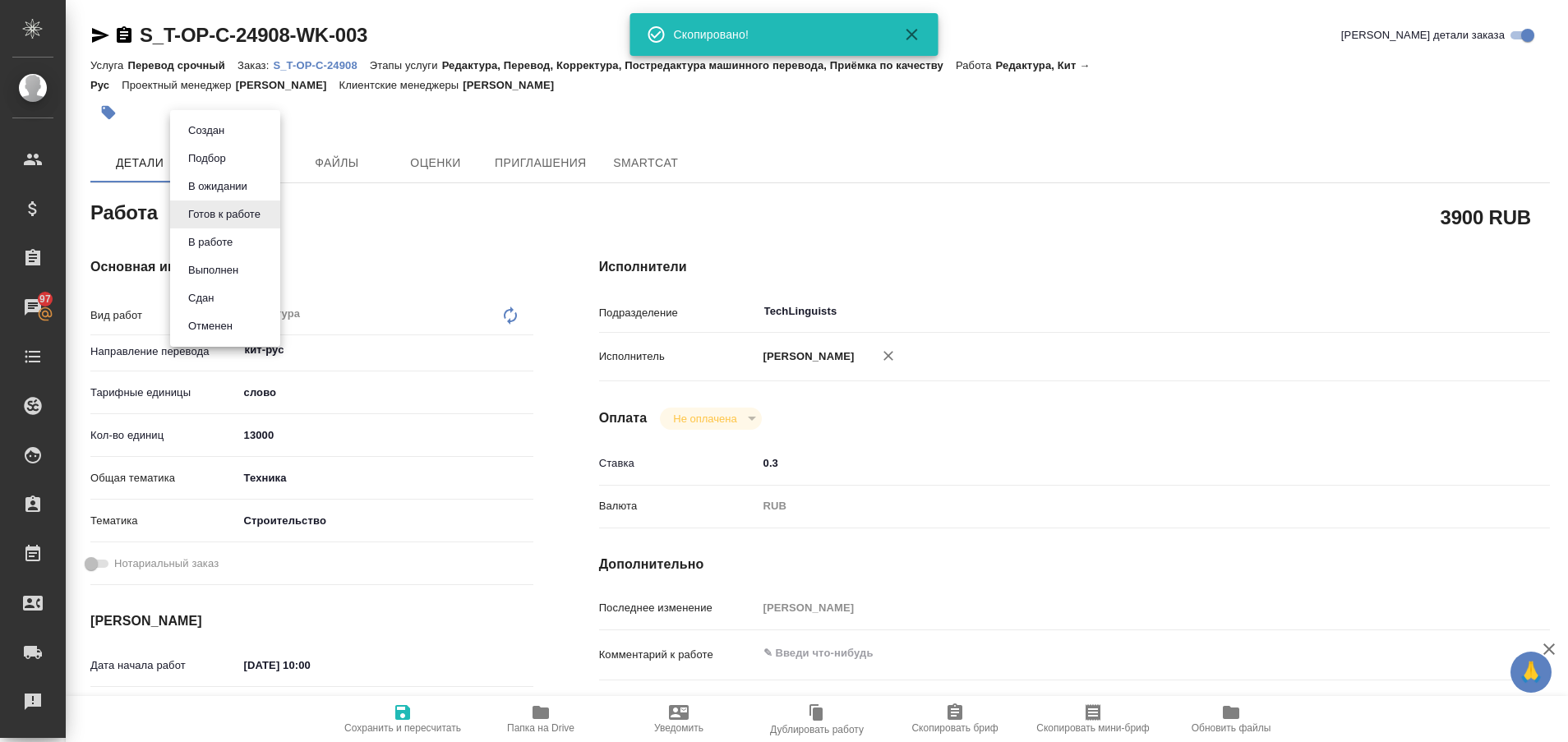
click at [271, 214] on body "🙏 .cls-1 fill:#fff; AWATERA Plastinina [PERSON_NAME] Спецификации Заказы 97 Чат…" at bounding box center [784, 371] width 1568 height 742
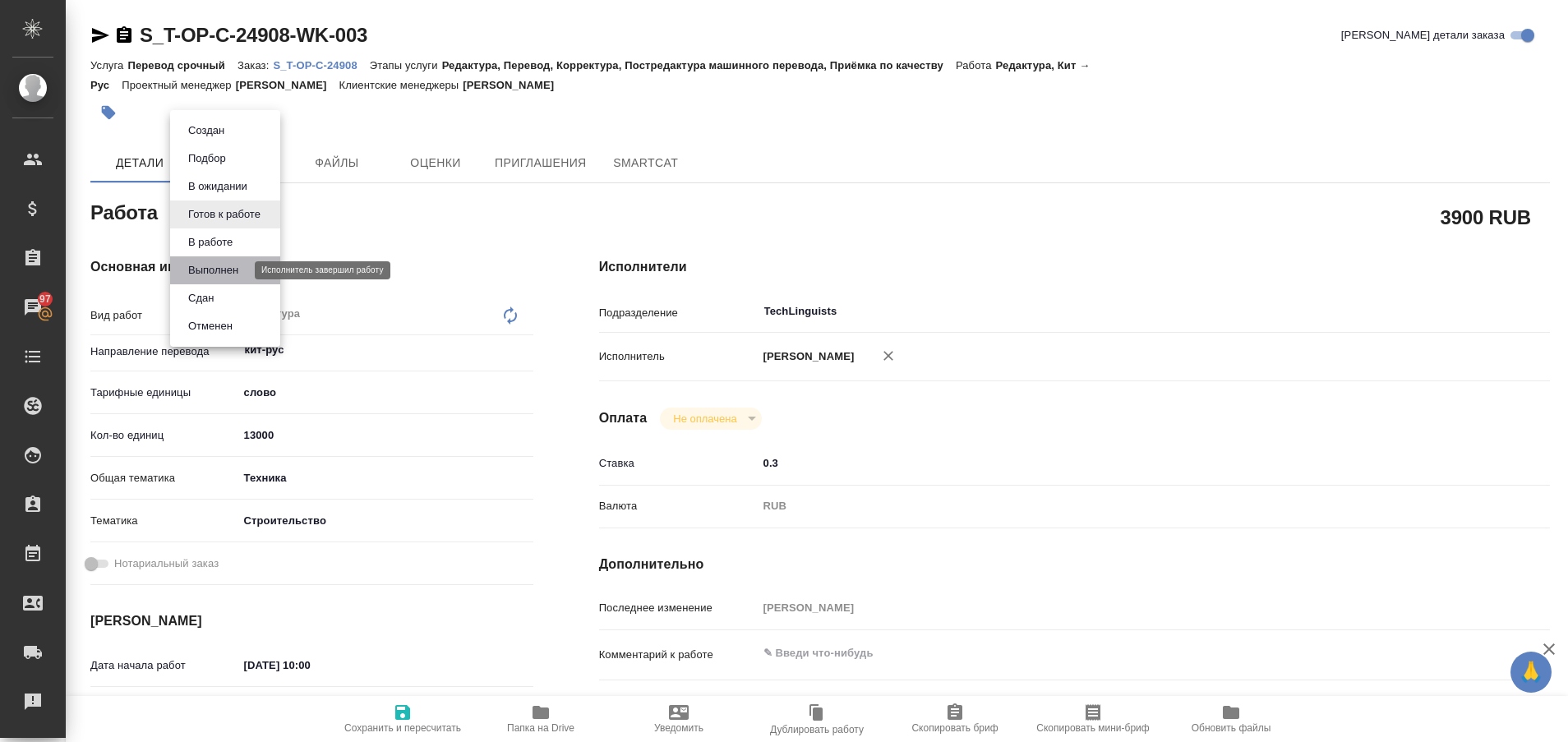
click at [230, 269] on button "Выполнен" at bounding box center [213, 270] width 60 height 18
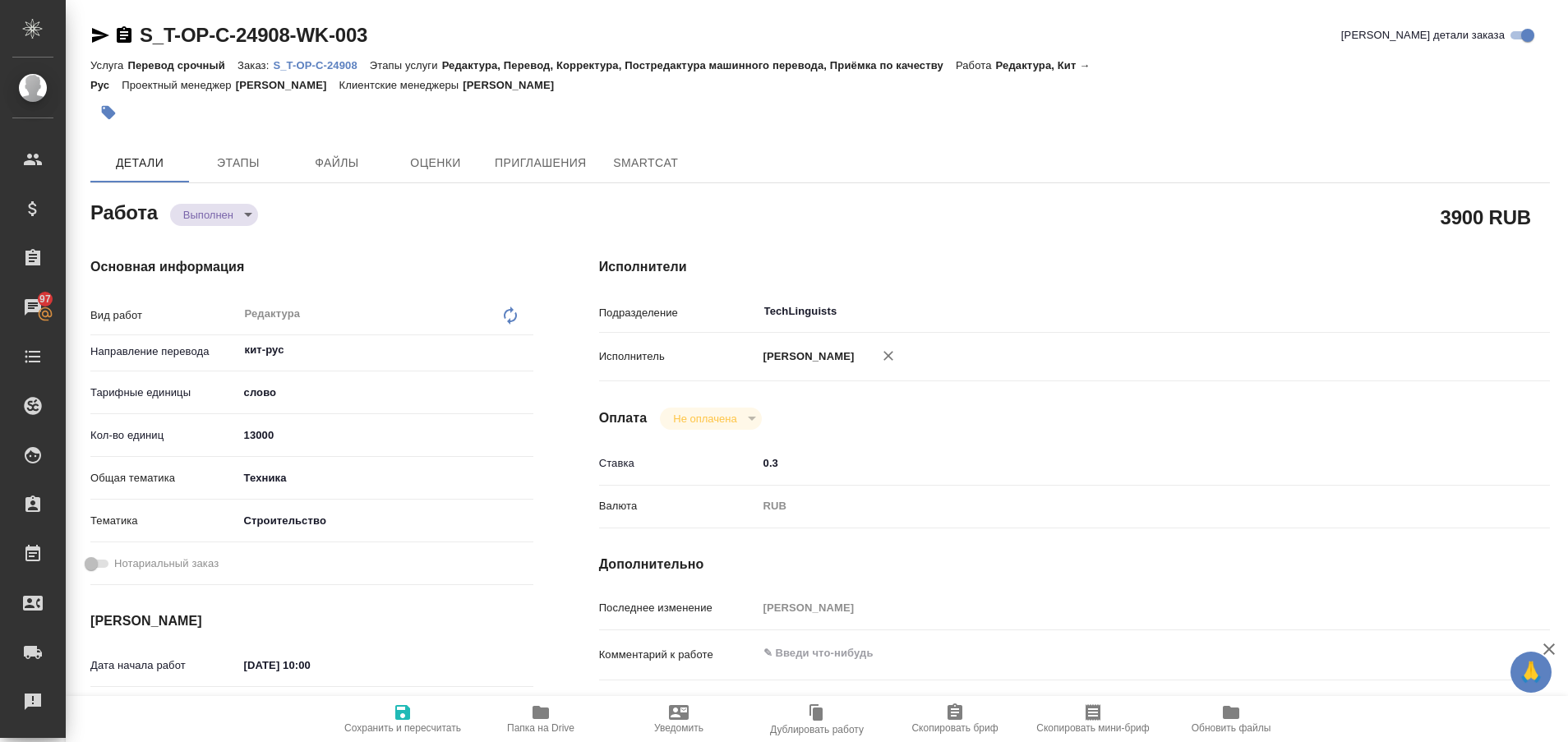
type textarea "x"
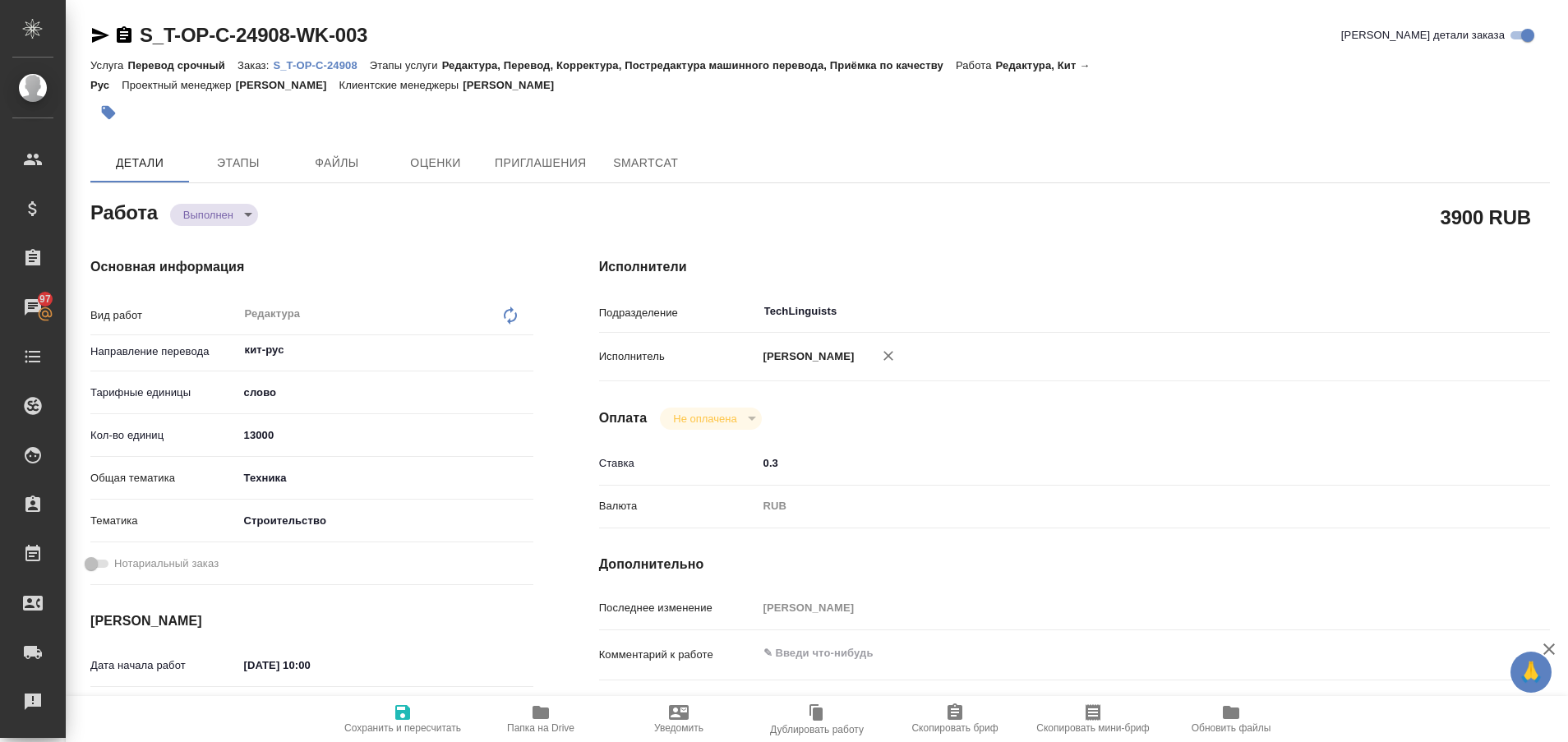
type textarea "x"
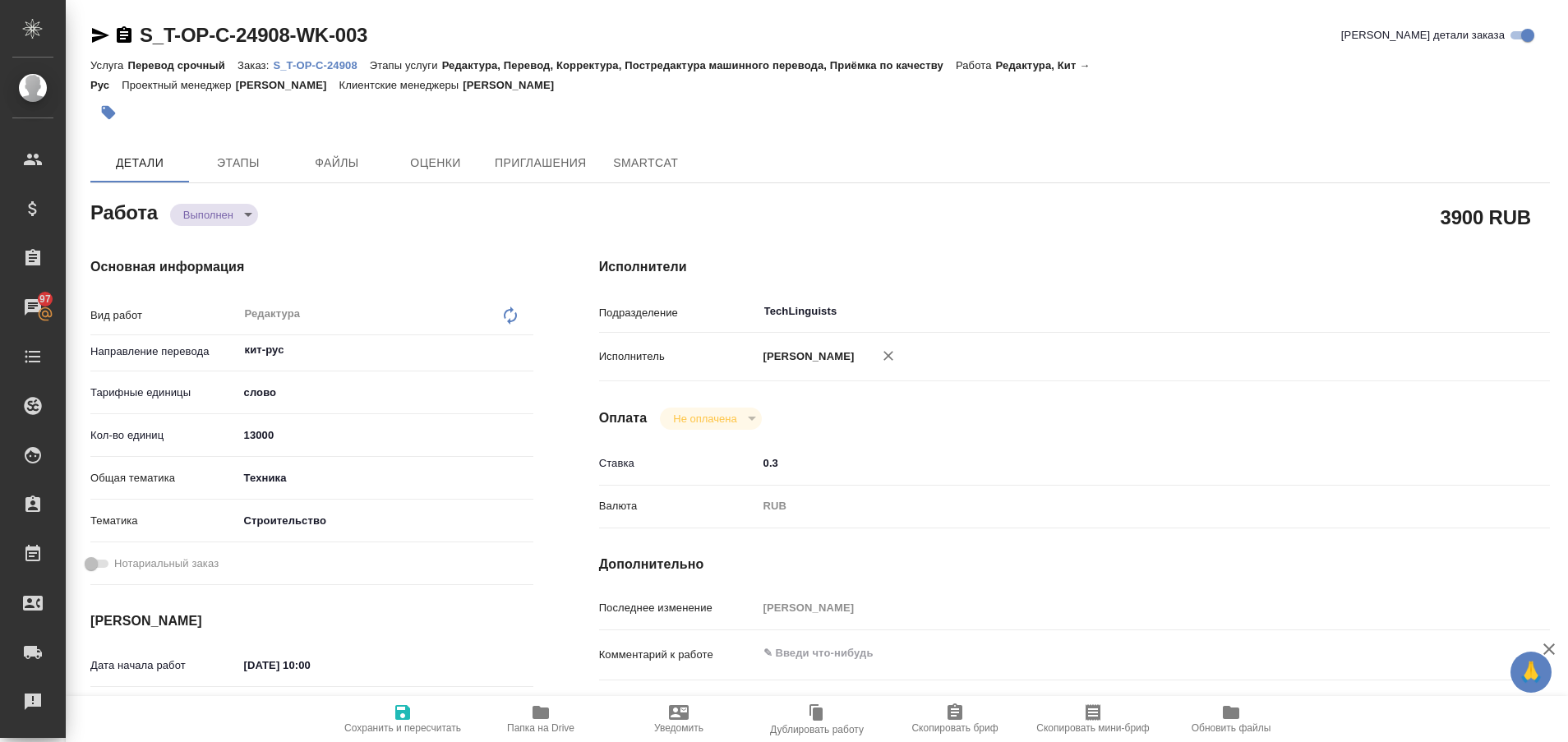
type textarea "x"
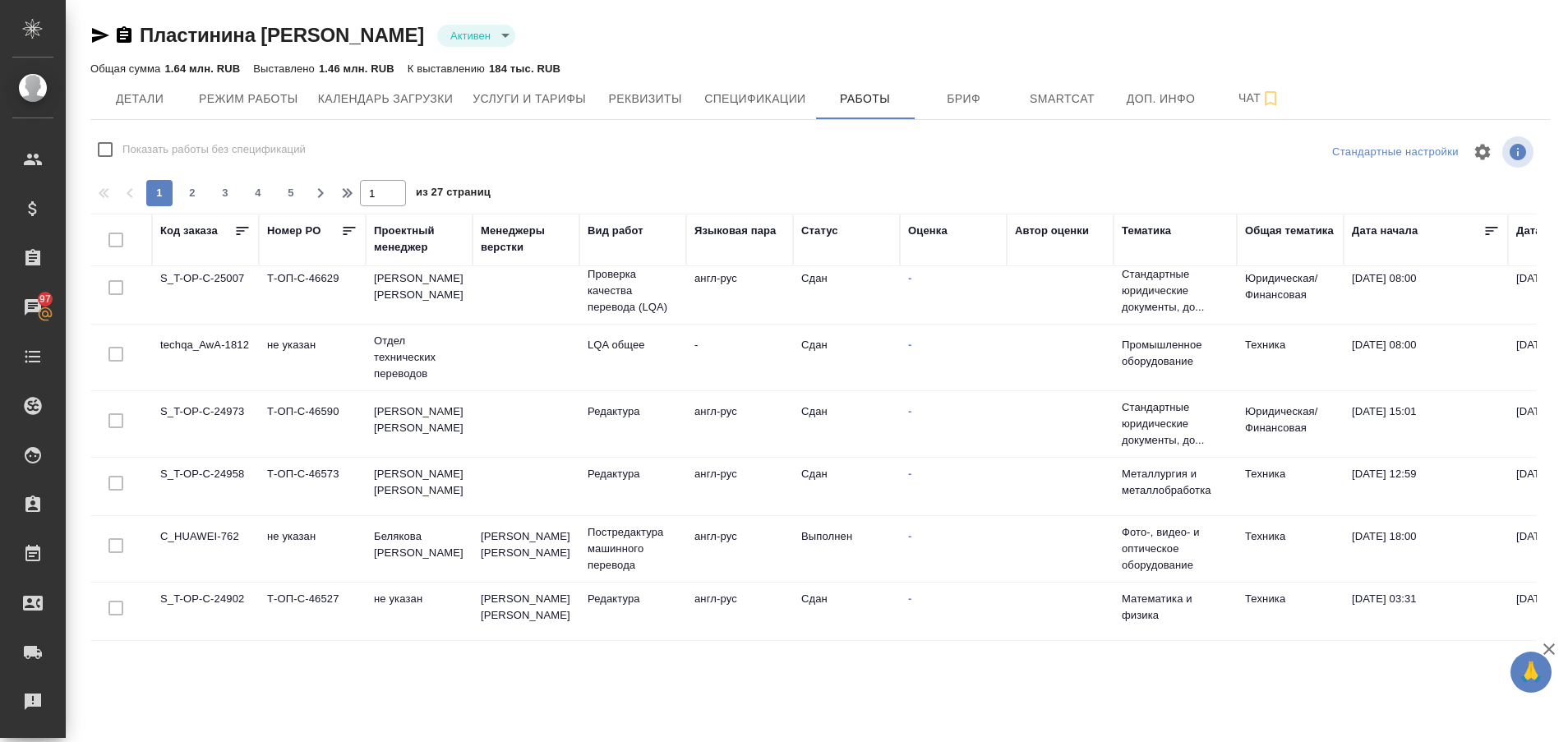
scroll to position [1244, 0]
click at [194, 191] on span "2" at bounding box center [192, 193] width 26 height 16
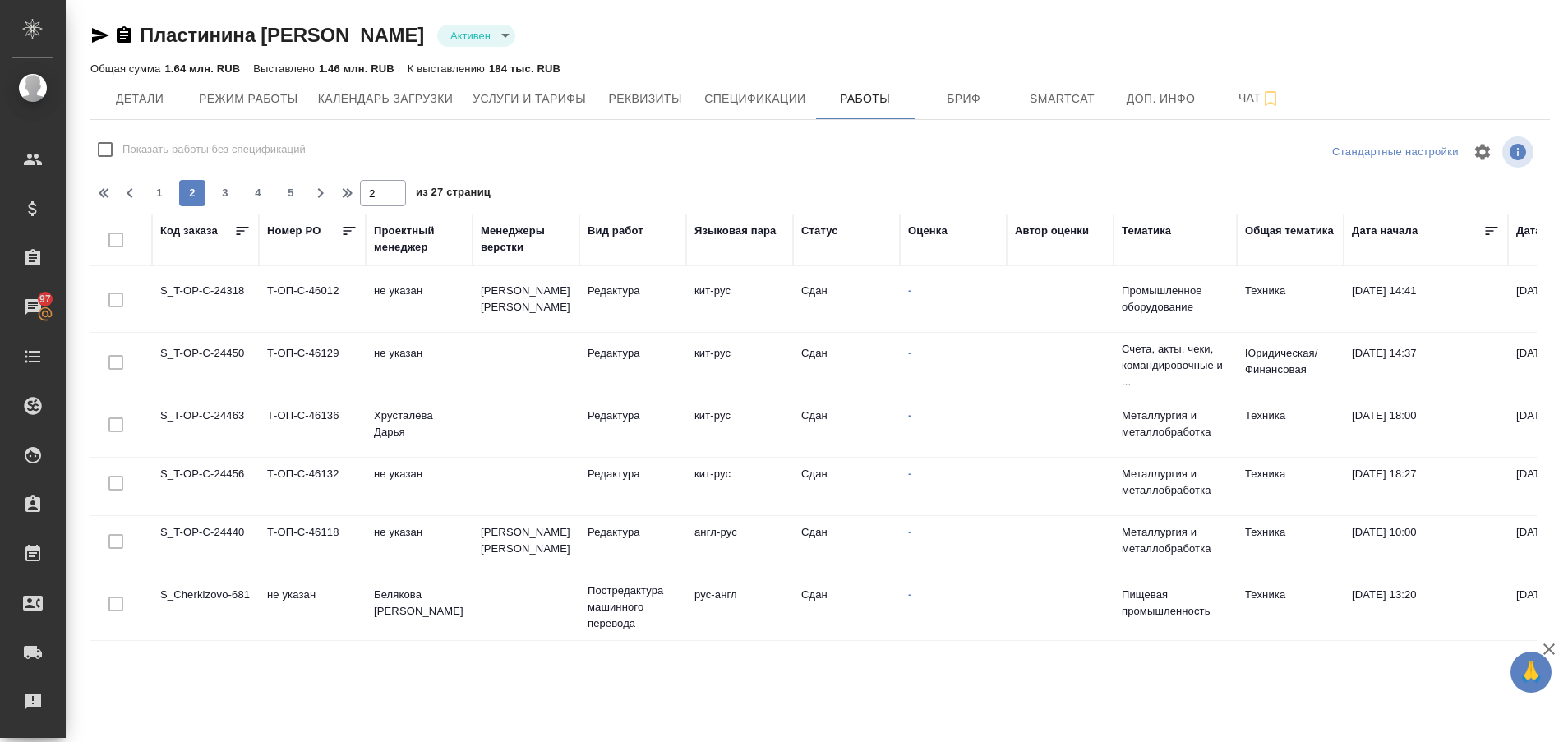
scroll to position [1227, 0]
drag, startPoint x: 1538, startPoint y: 546, endPoint x: 1528, endPoint y: 537, distance: 13.5
click at [1528, 537] on div "Код заказа [PERSON_NAME] PO Проектный менеджер [PERSON_NAME] верстки Вид работ …" at bounding box center [819, 427] width 1459 height 427
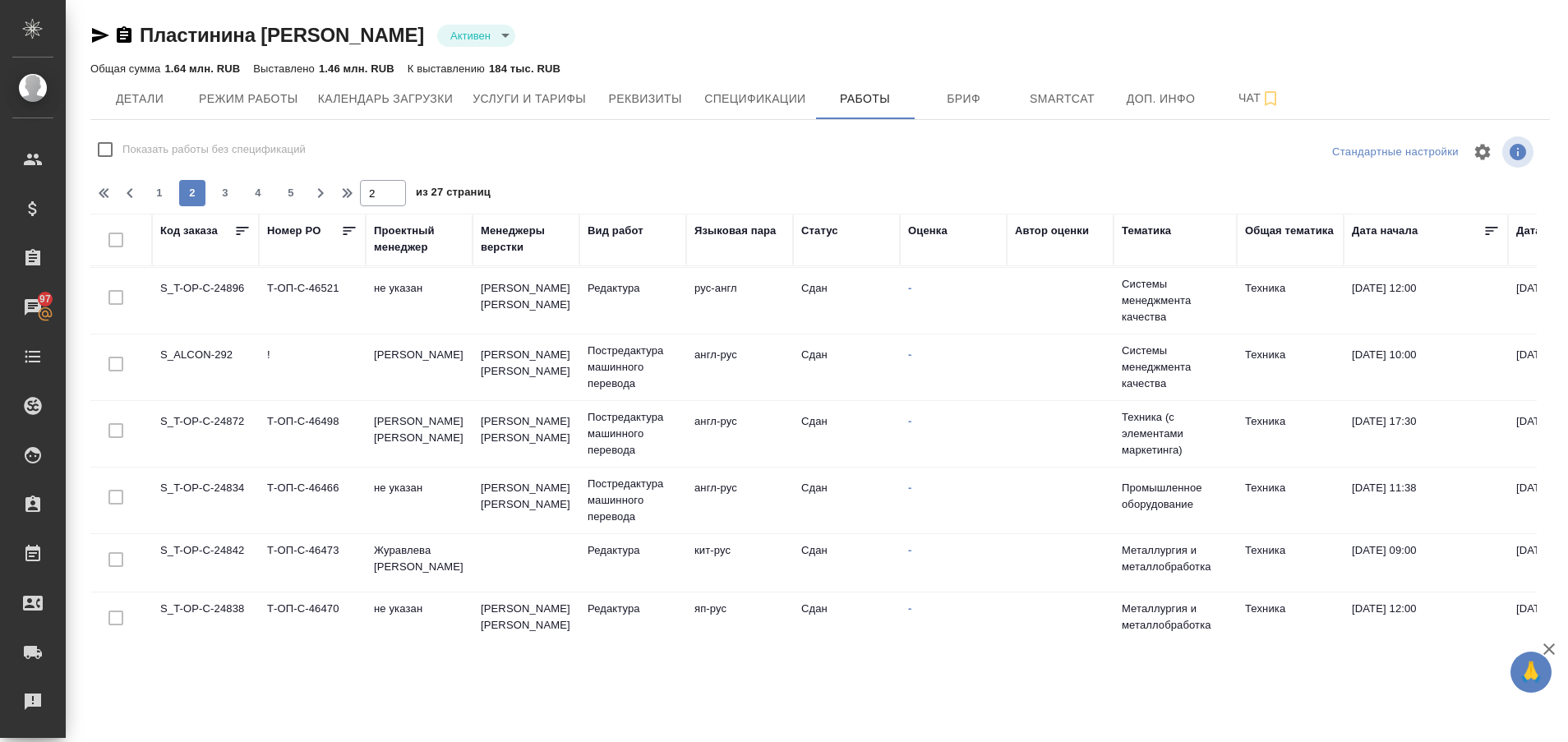
scroll to position [0, 0]
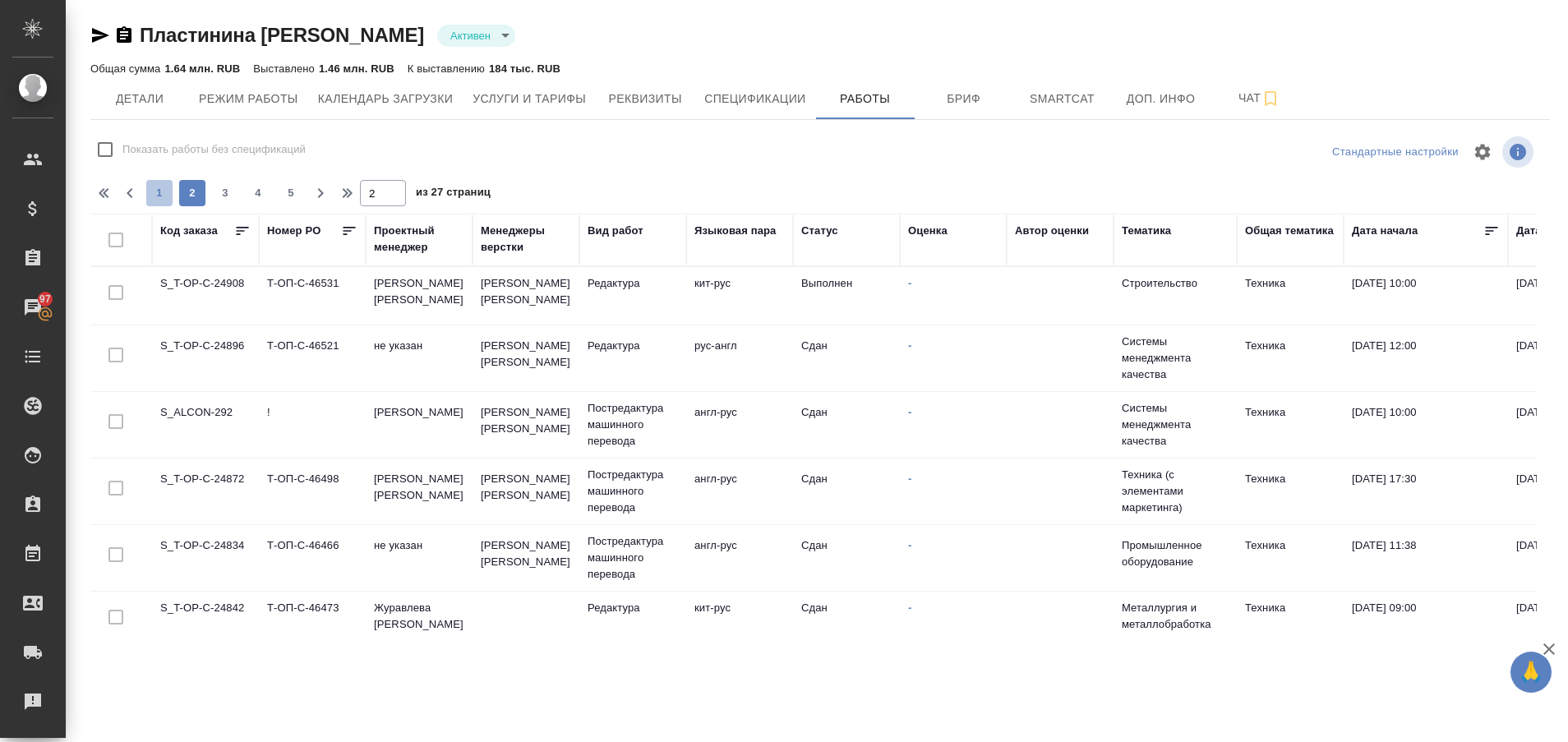
click at [160, 183] on button "1" at bounding box center [159, 193] width 26 height 26
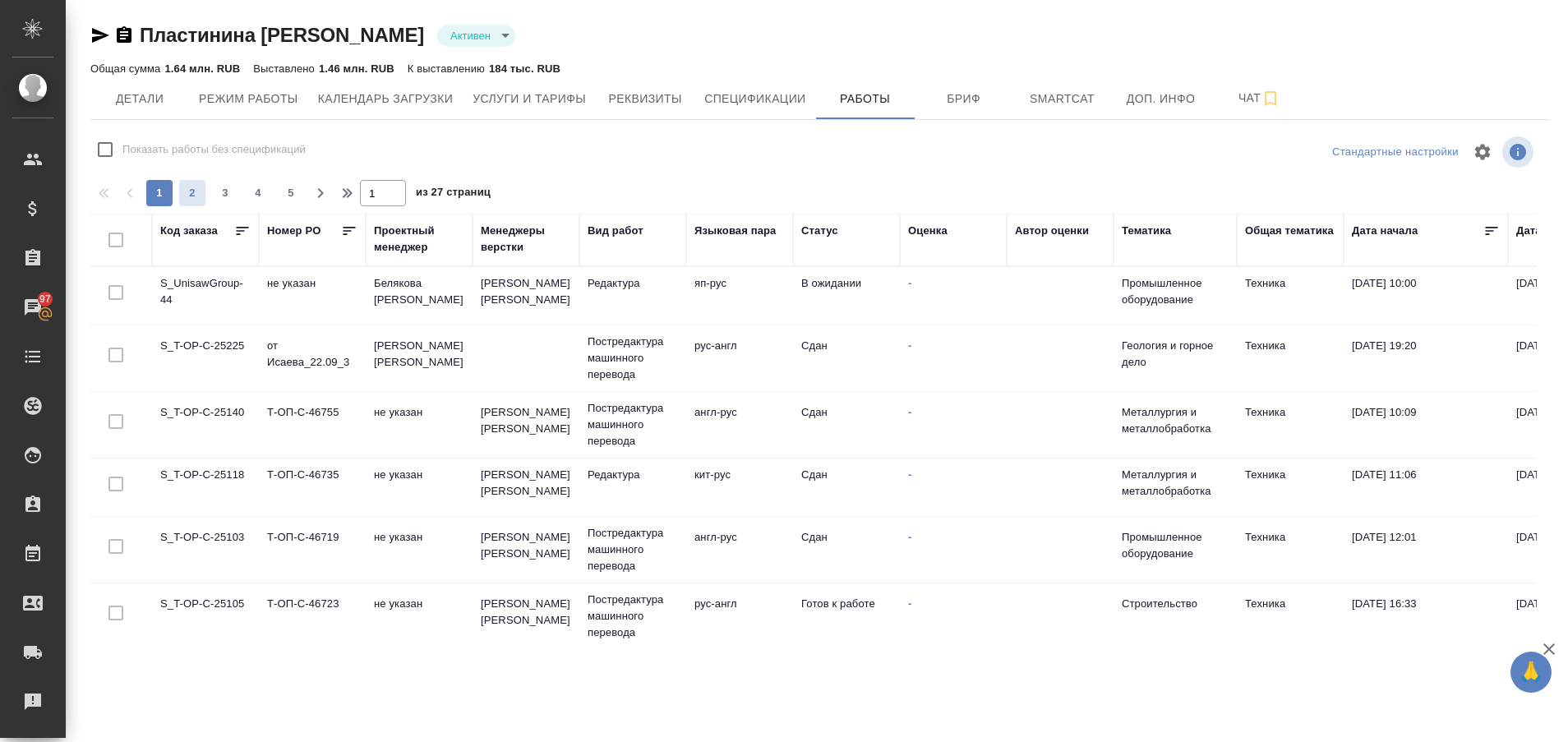
click at [186, 190] on span "2" at bounding box center [192, 193] width 26 height 16
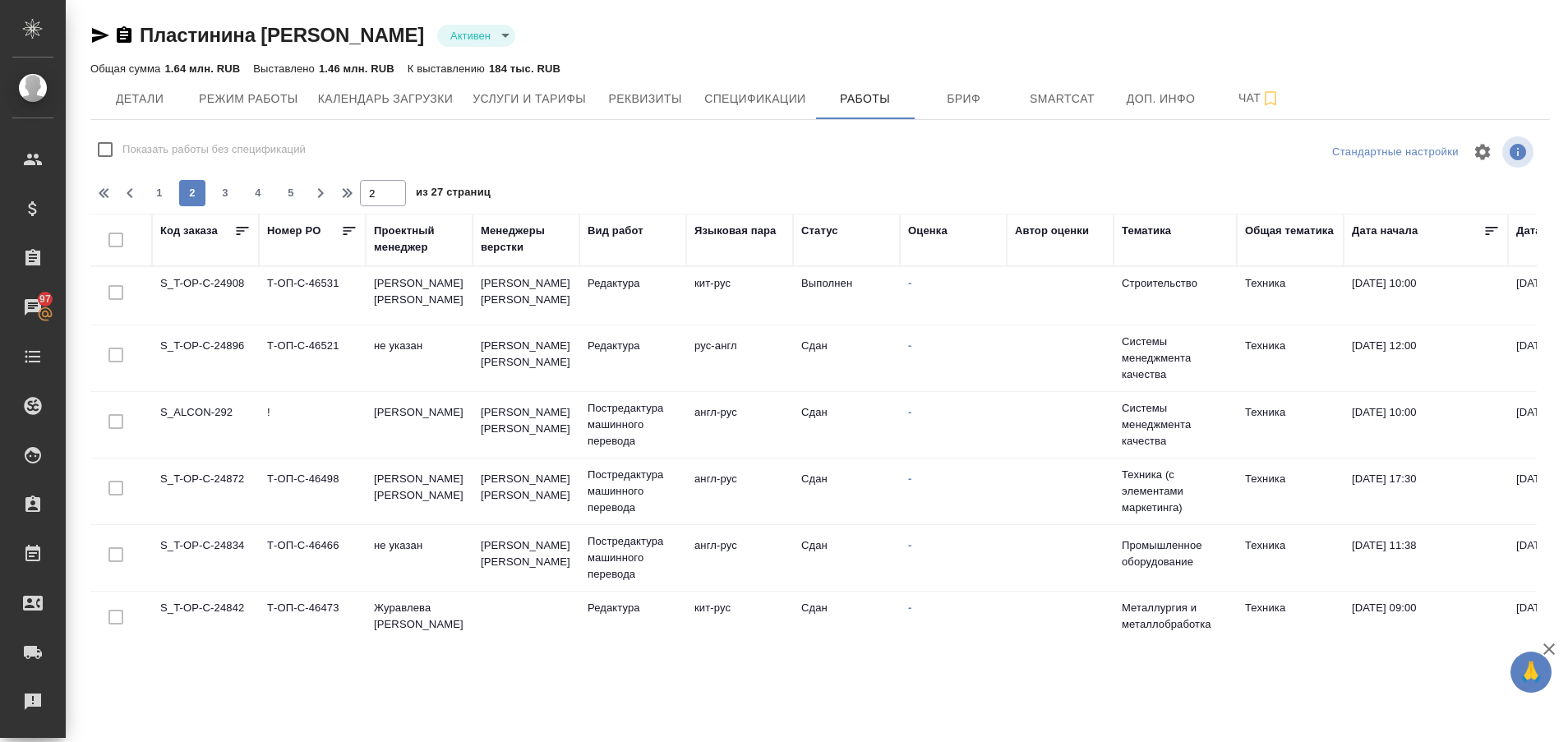
click at [199, 280] on td "S_T-OP-C-24908" at bounding box center [205, 296] width 107 height 58
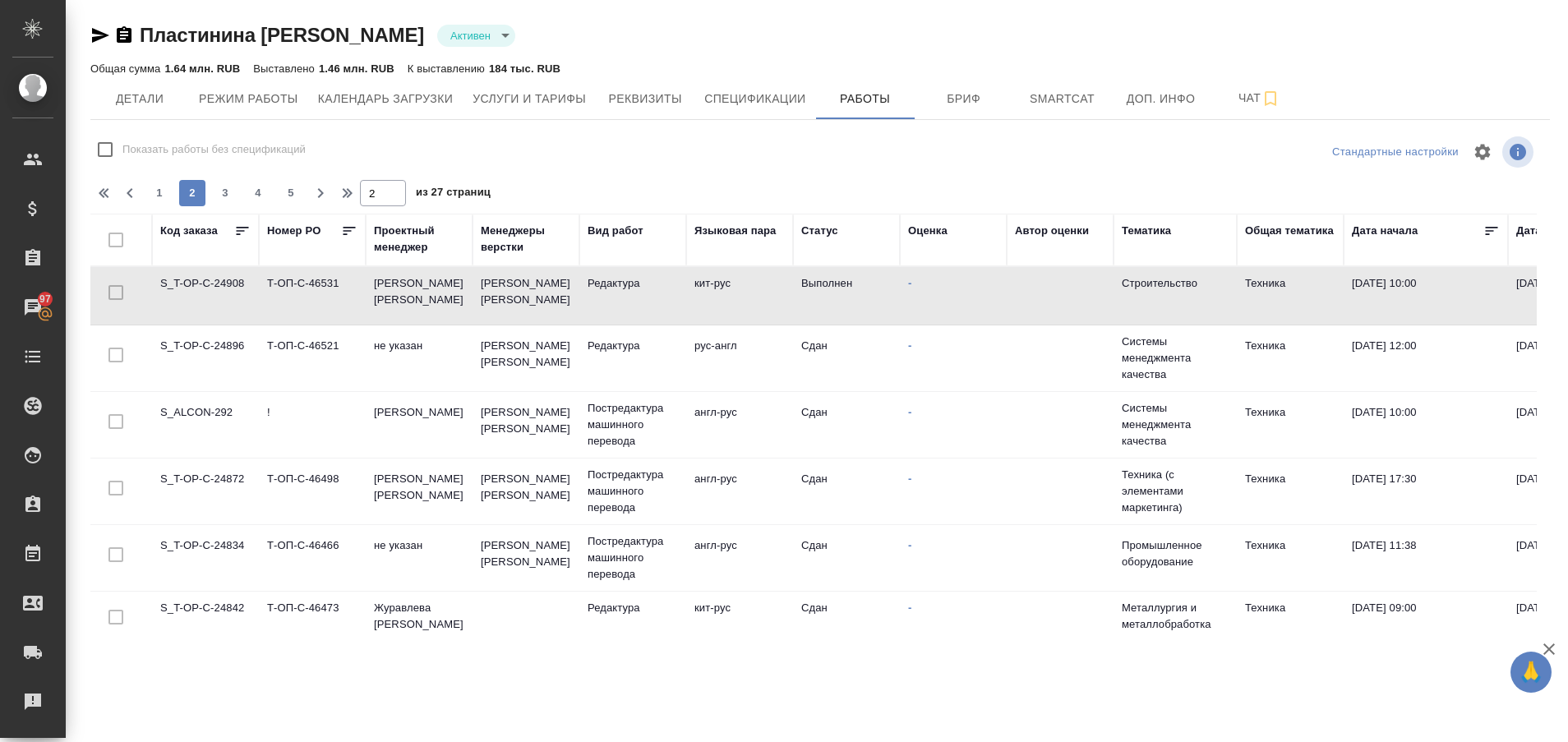
click at [199, 280] on td "S_T-OP-C-24908" at bounding box center [205, 296] width 107 height 58
click at [160, 196] on span "1" at bounding box center [159, 193] width 26 height 16
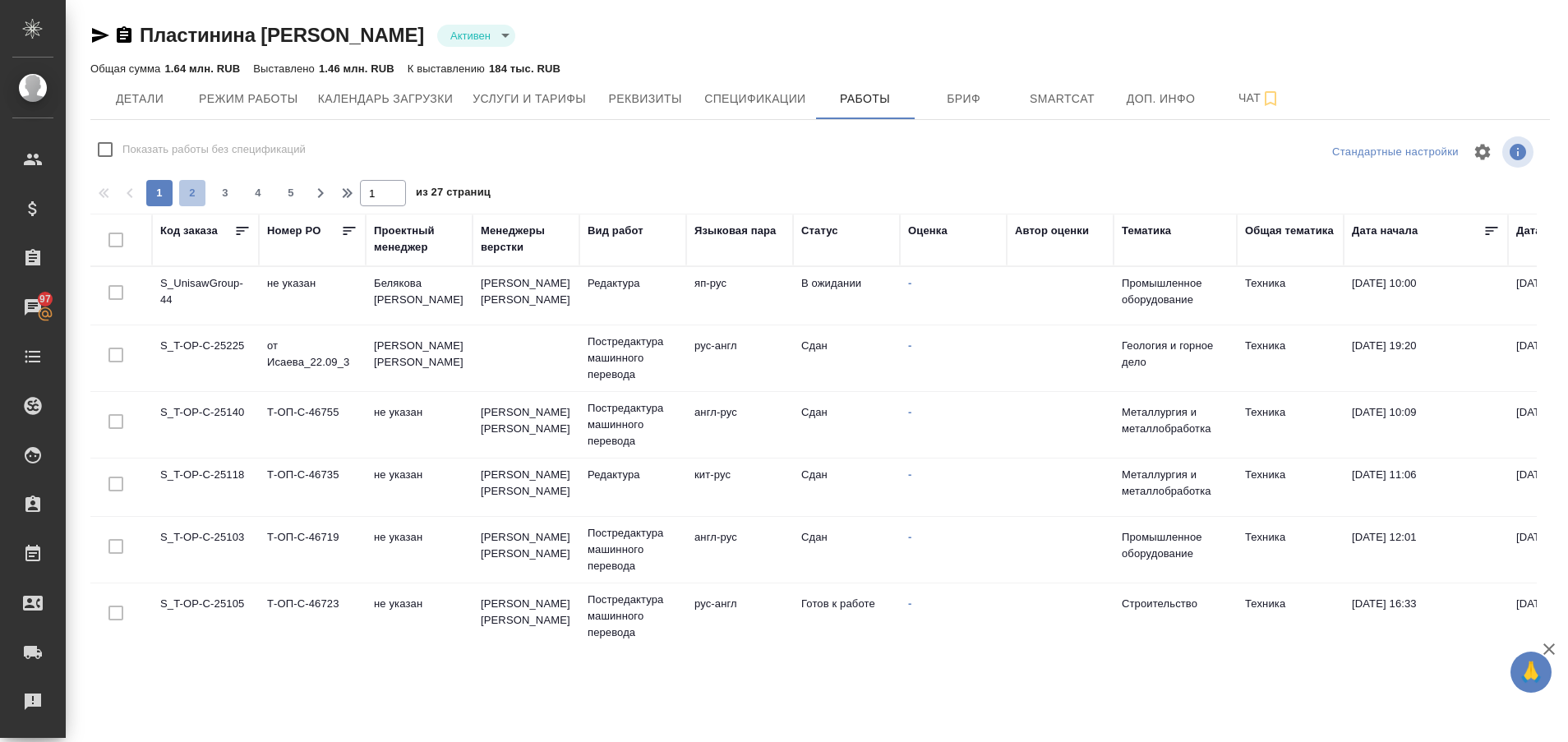
click at [188, 188] on span "2" at bounding box center [192, 193] width 26 height 16
type input "2"
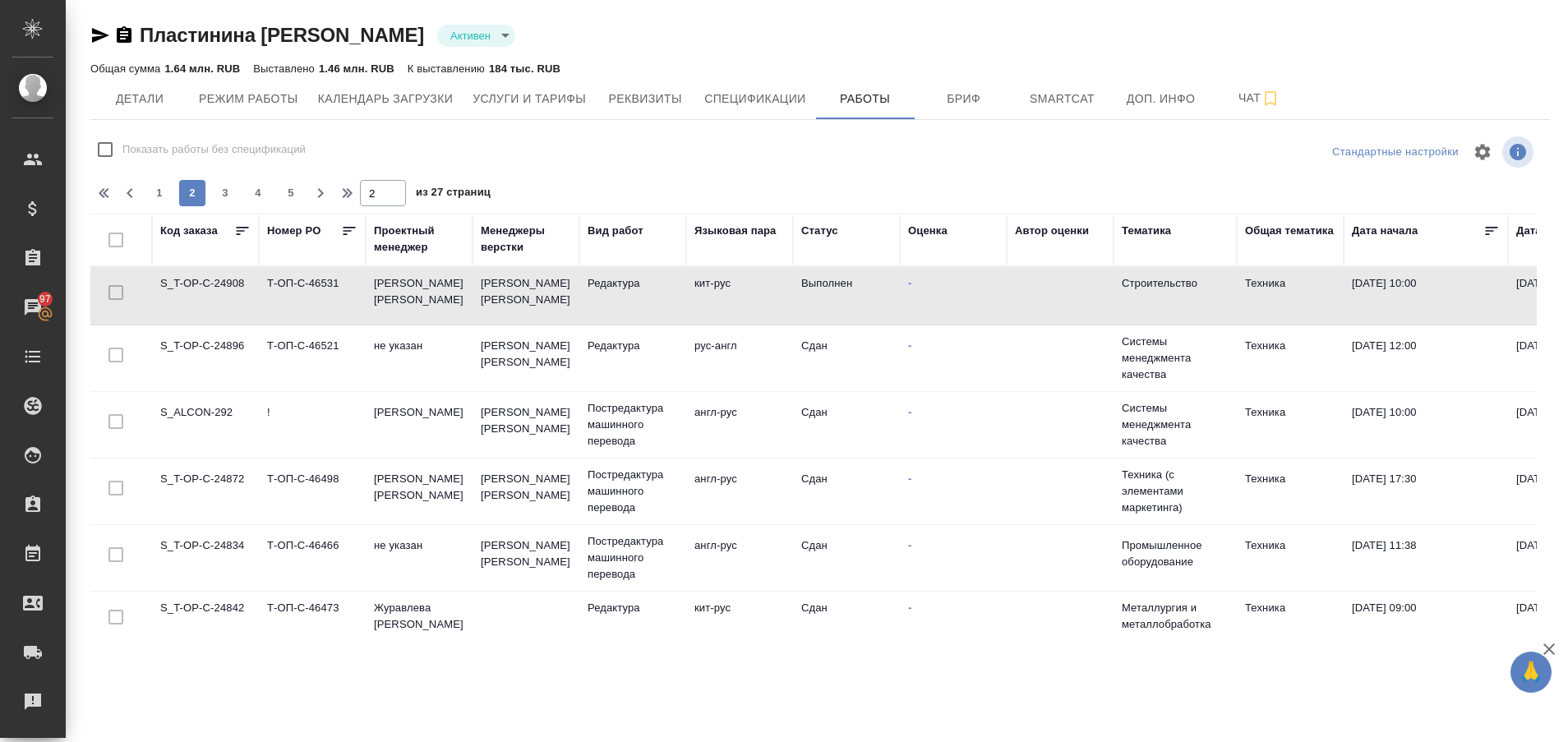
click at [219, 294] on td "S_T-OP-C-24908" at bounding box center [205, 296] width 107 height 58
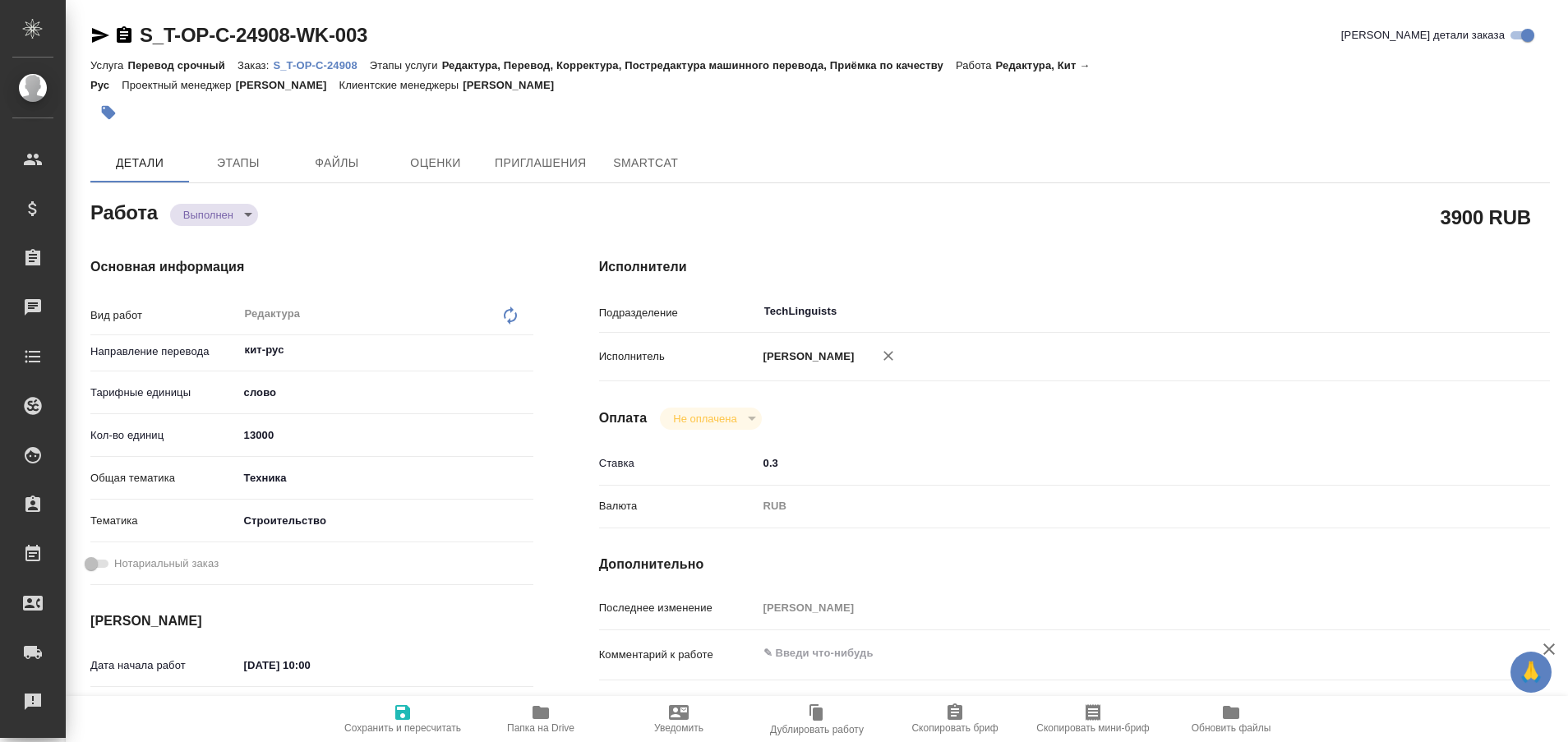
type textarea "x"
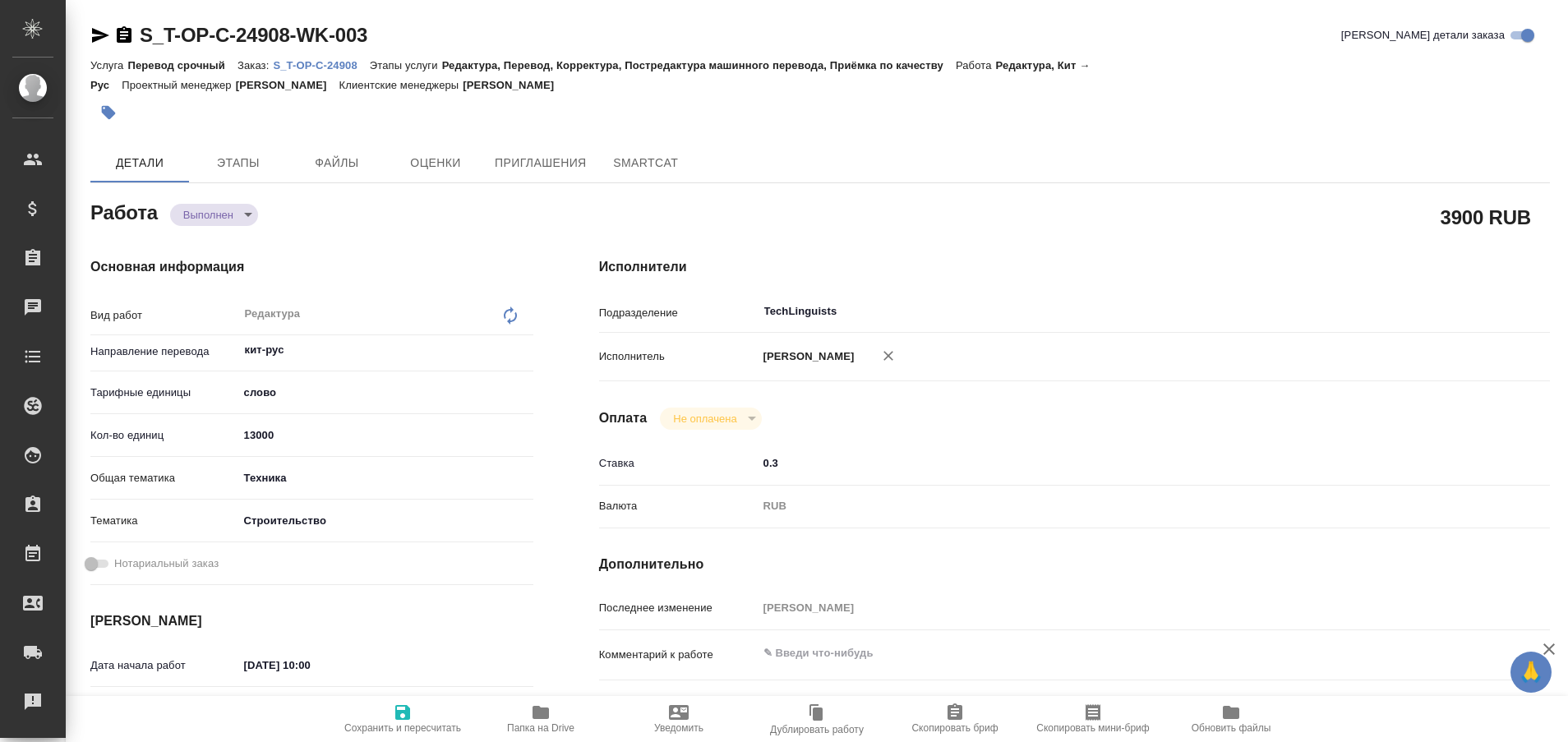
click at [346, 64] on p "S_T-OP-C-24908" at bounding box center [320, 65] width 96 height 13
type textarea "x"
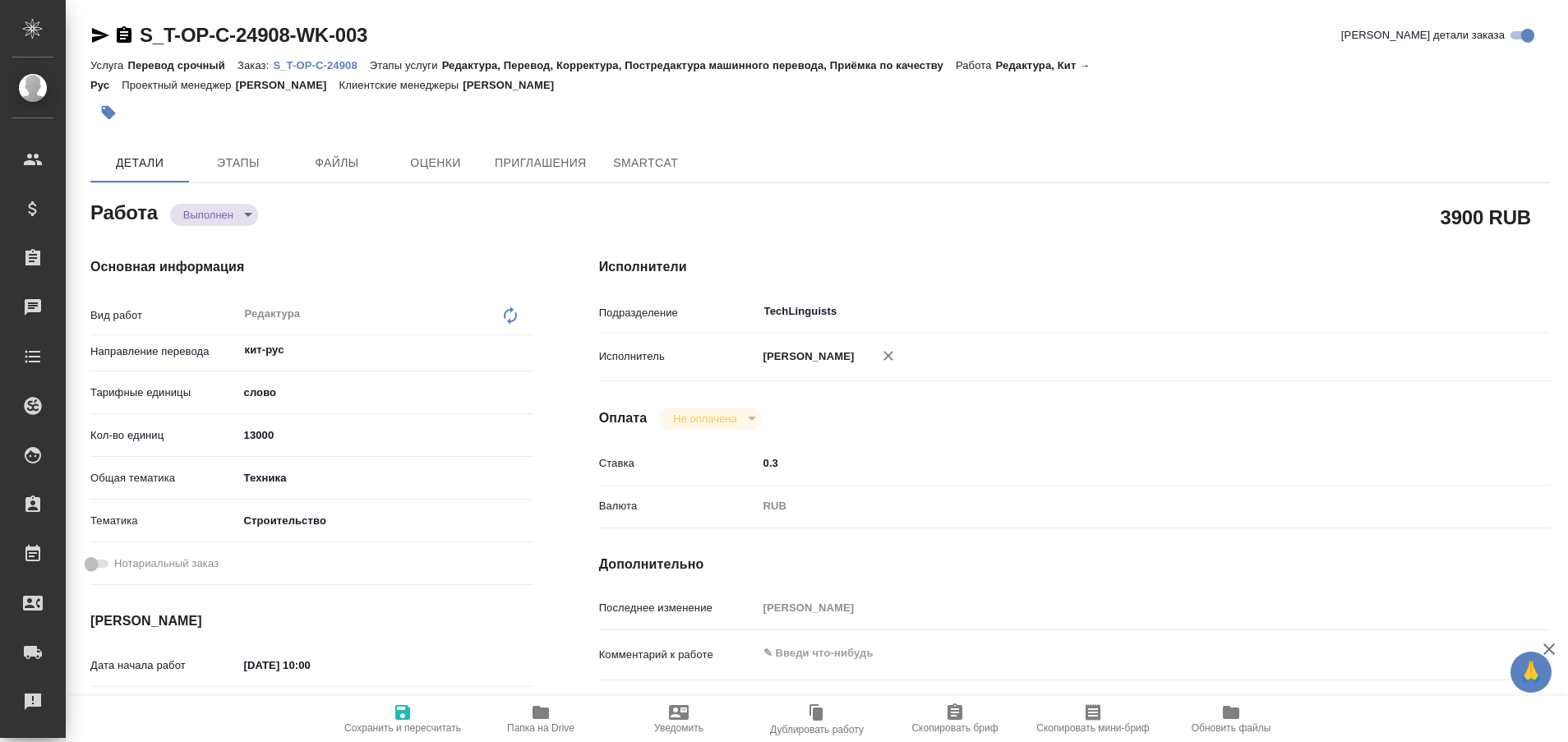
type textarea "x"
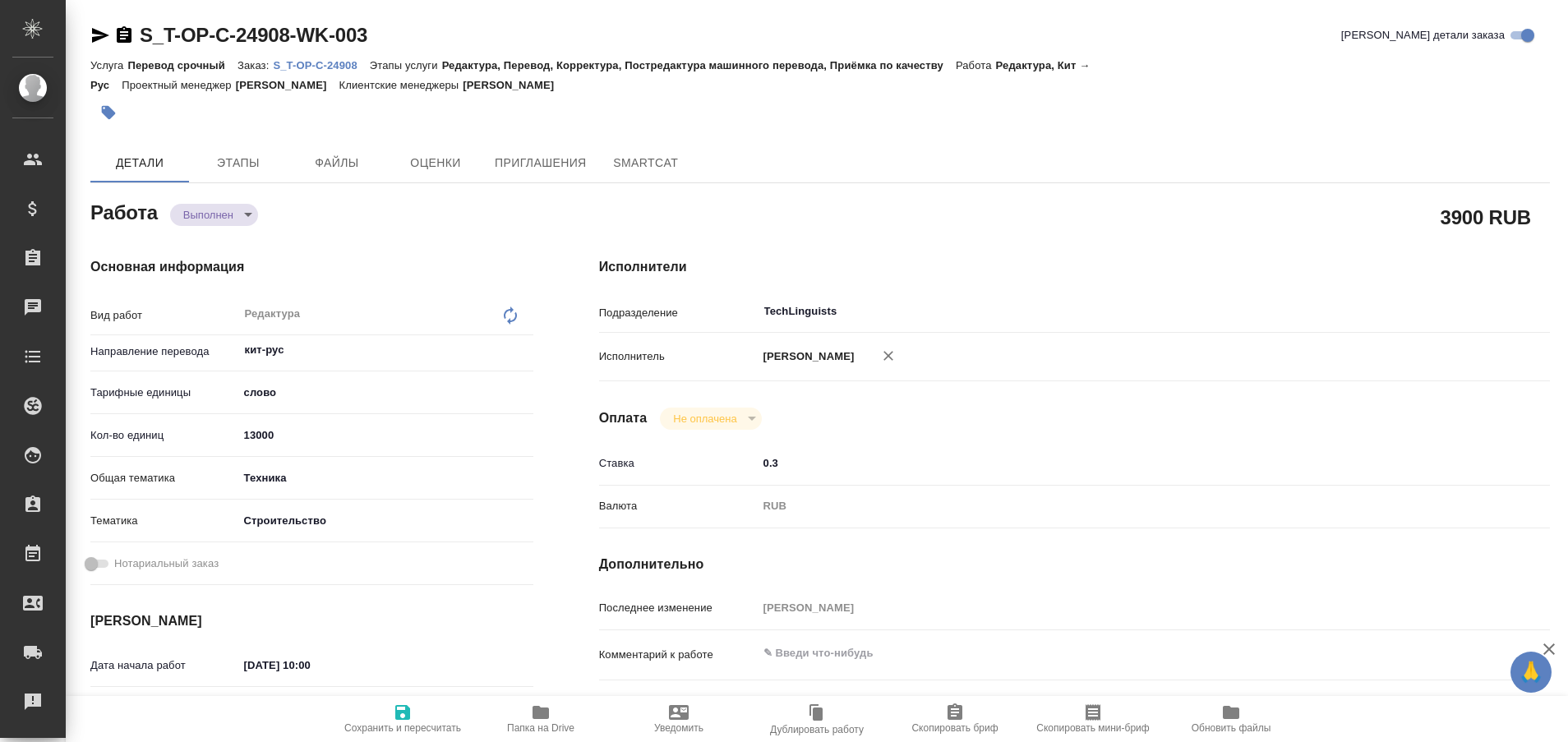
type textarea "x"
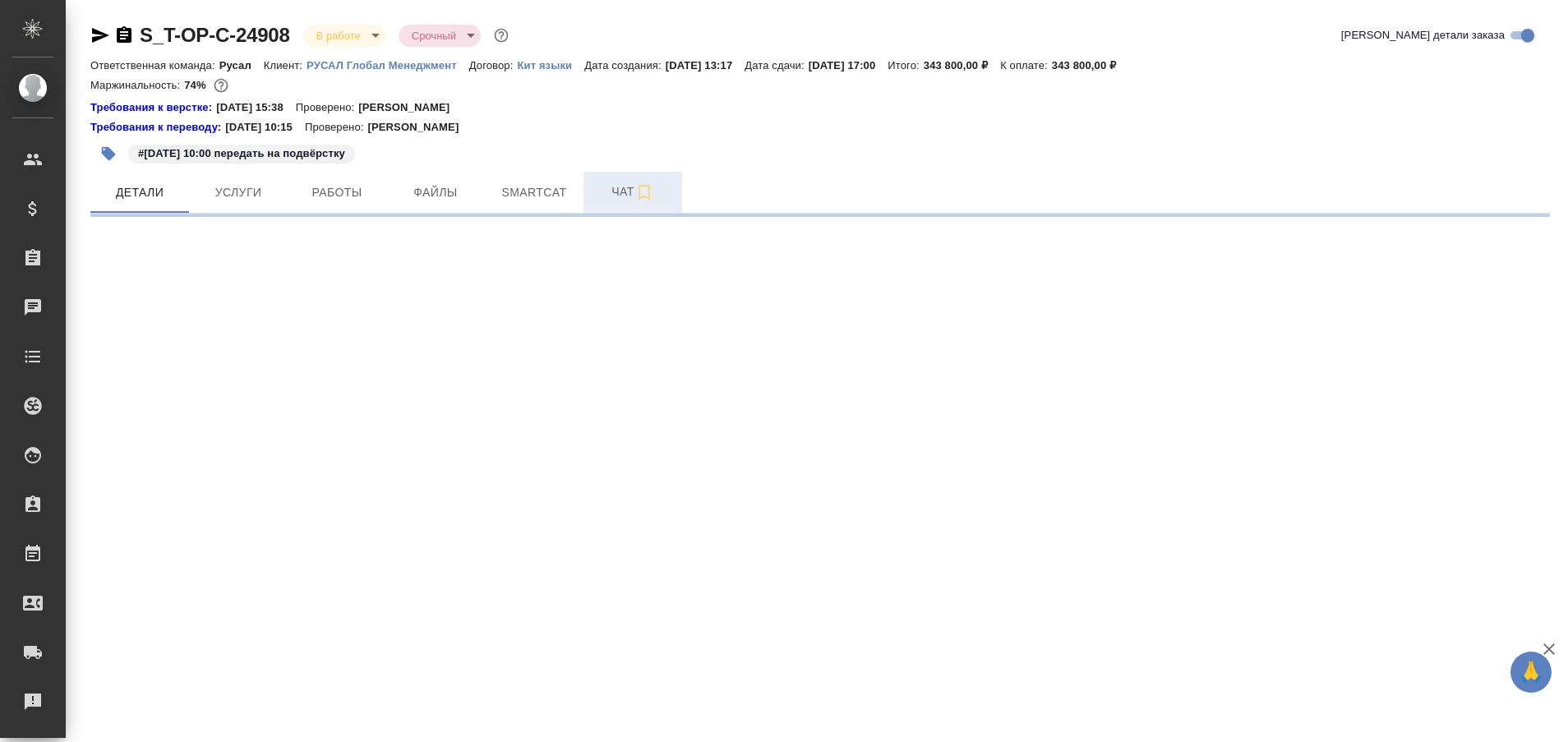
select select "RU"
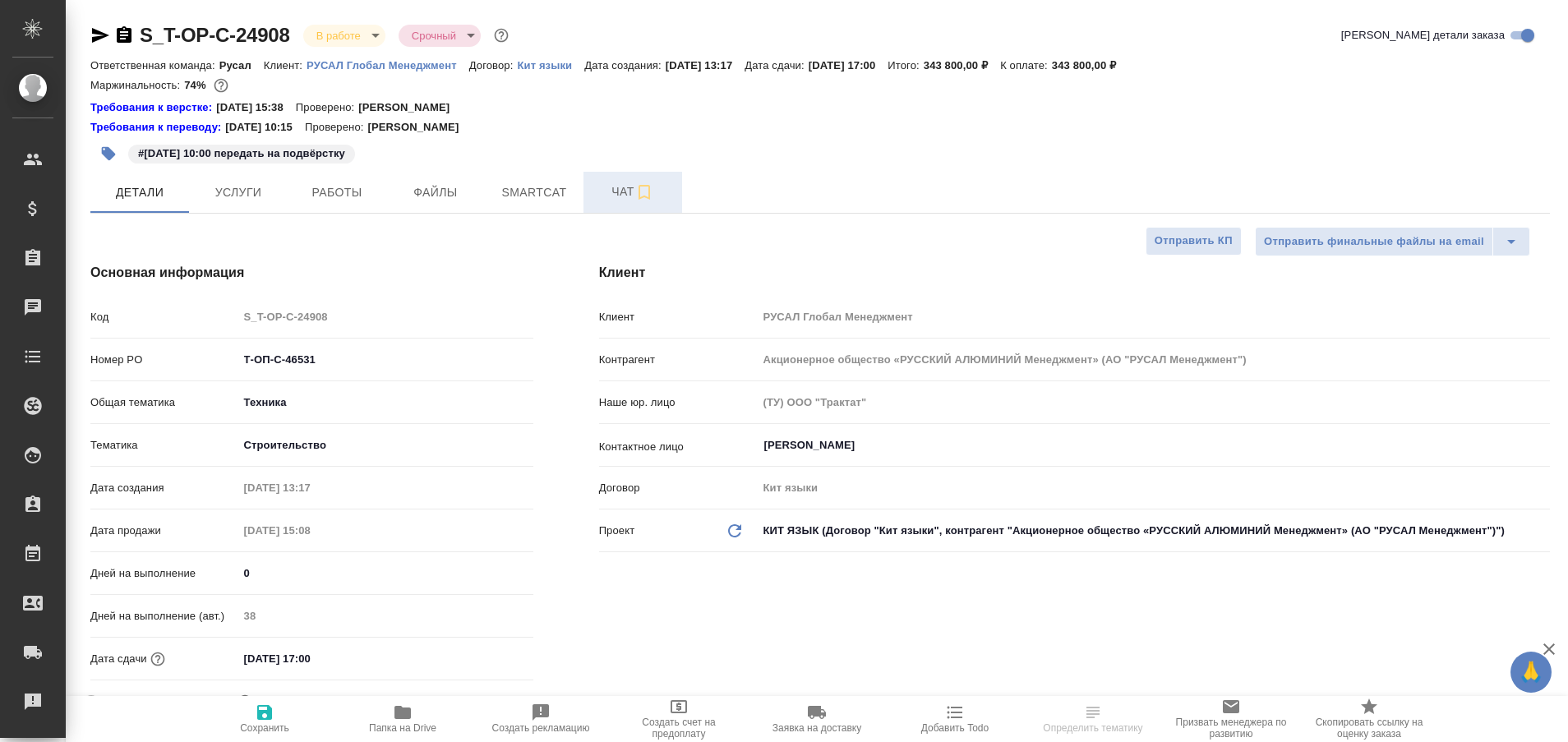
type textarea "x"
click at [610, 196] on span "Чат" at bounding box center [632, 192] width 79 height 20
type input "[PERSON_NAME]"
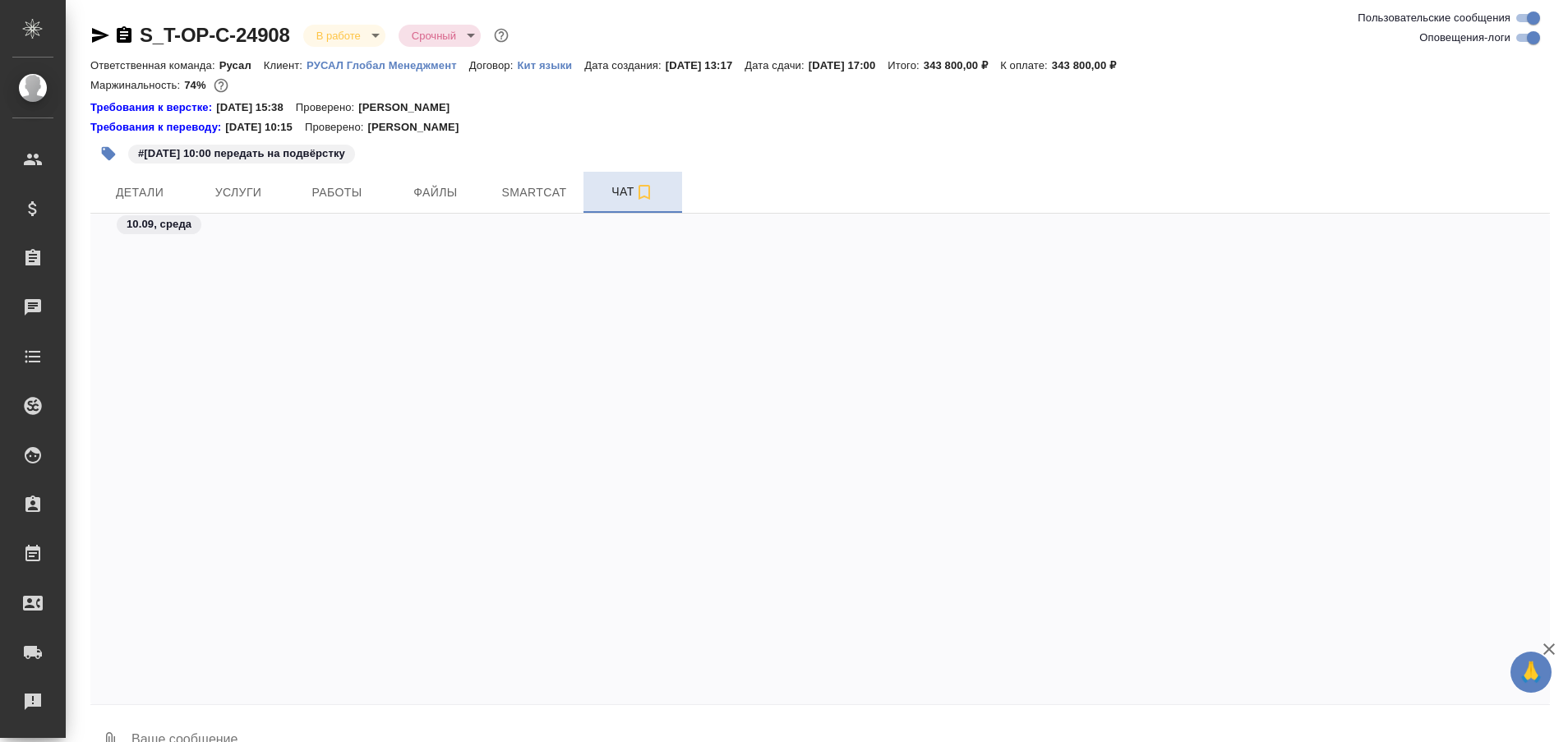
scroll to position [12519, 0]
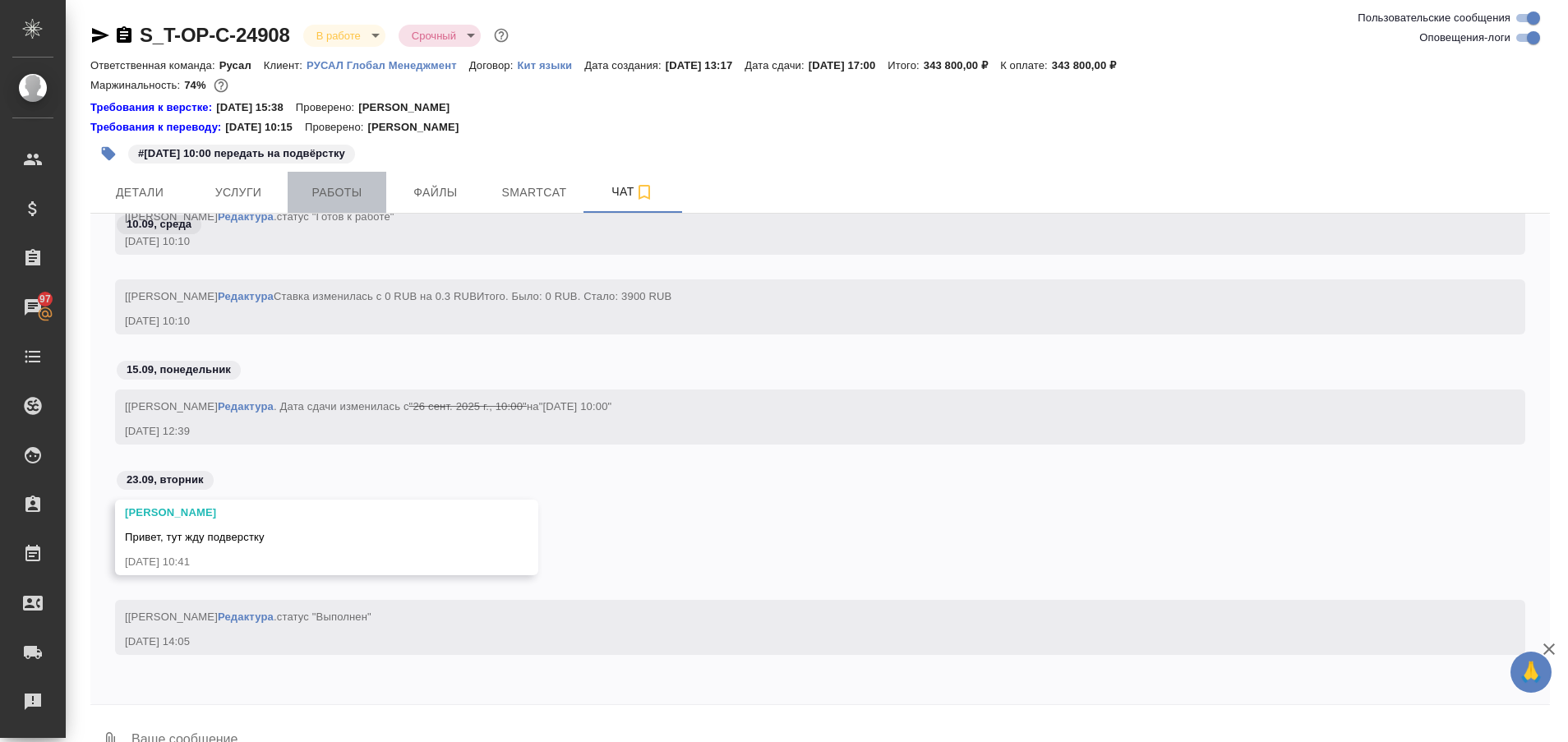
click at [305, 191] on span "Работы" at bounding box center [336, 193] width 79 height 20
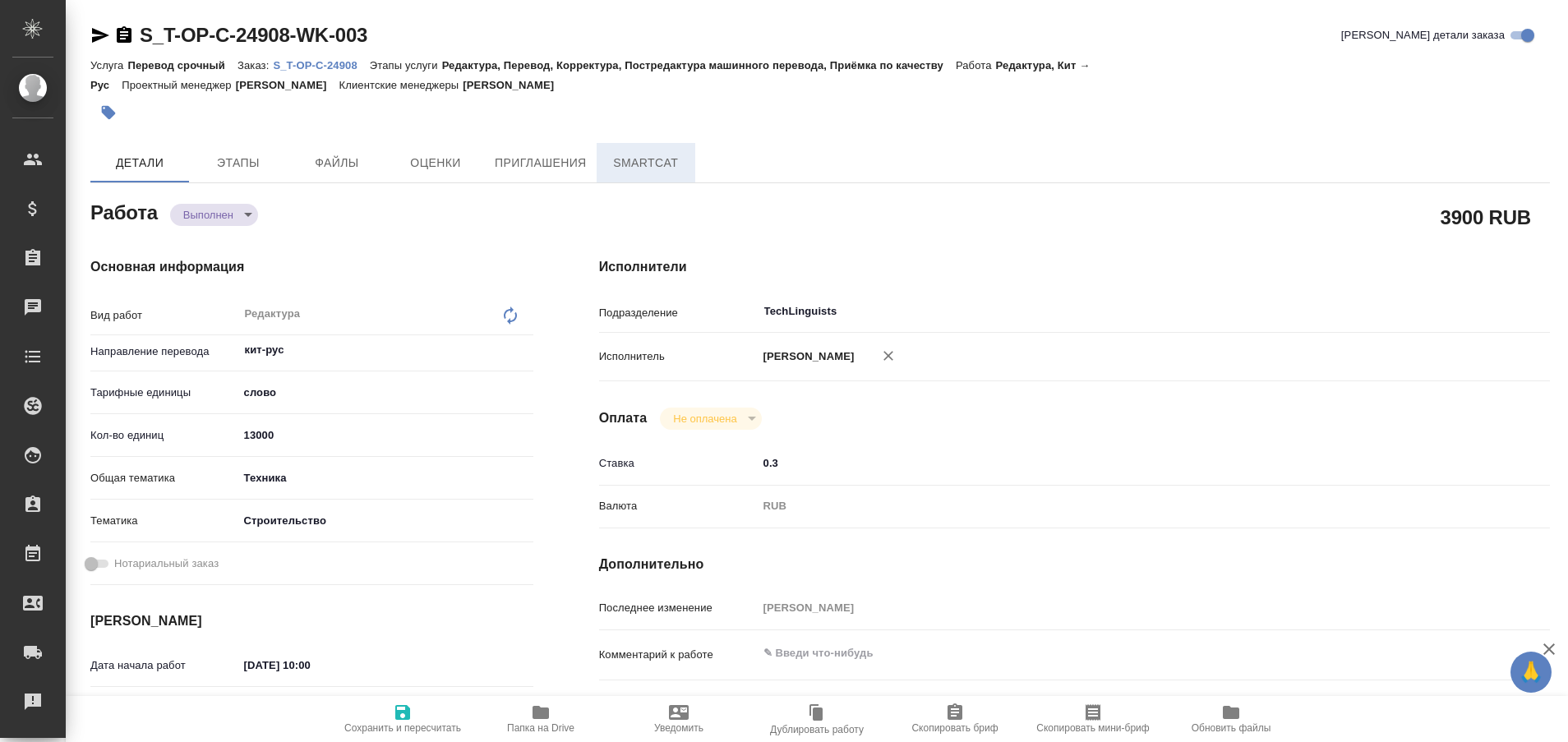
type textarea "x"
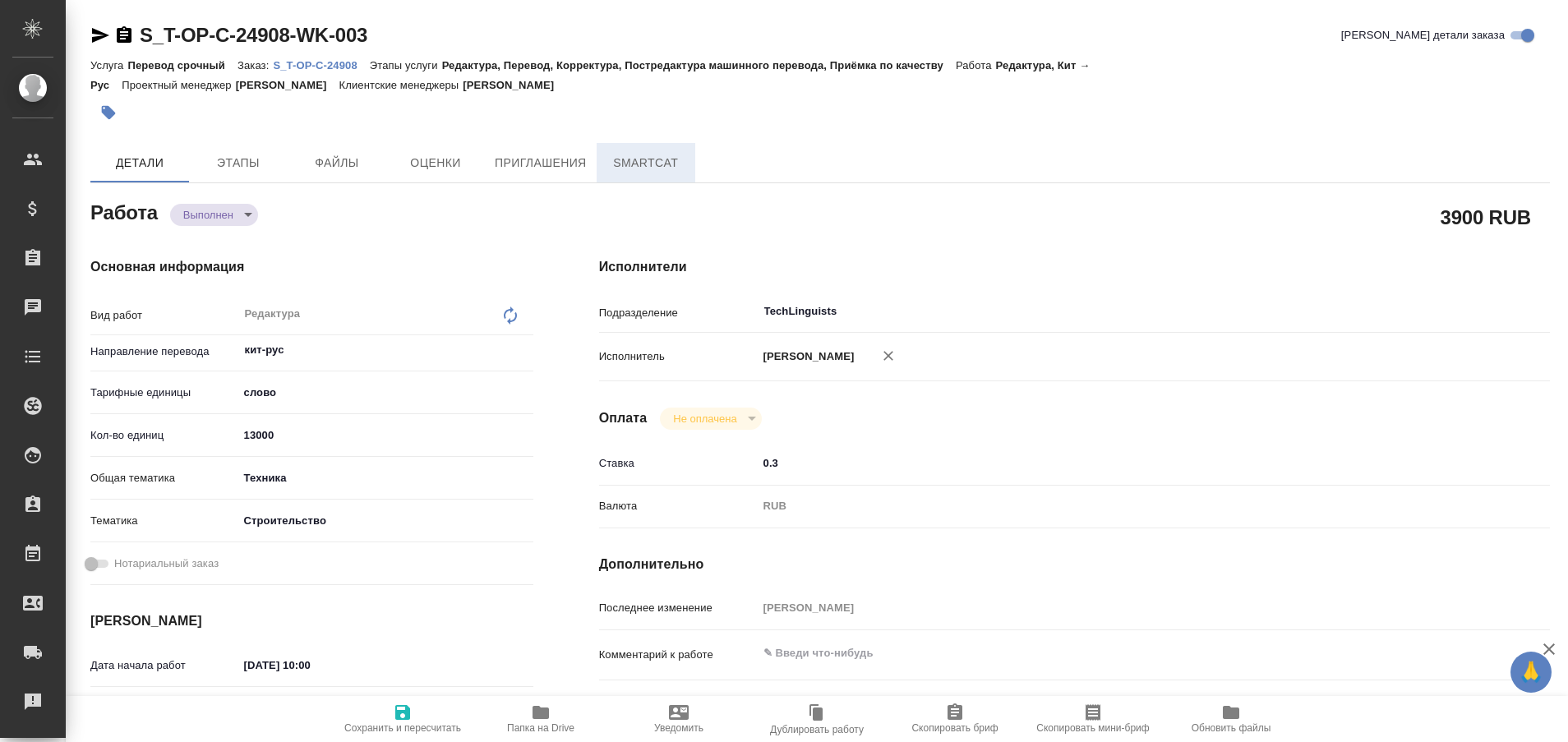
type textarea "x"
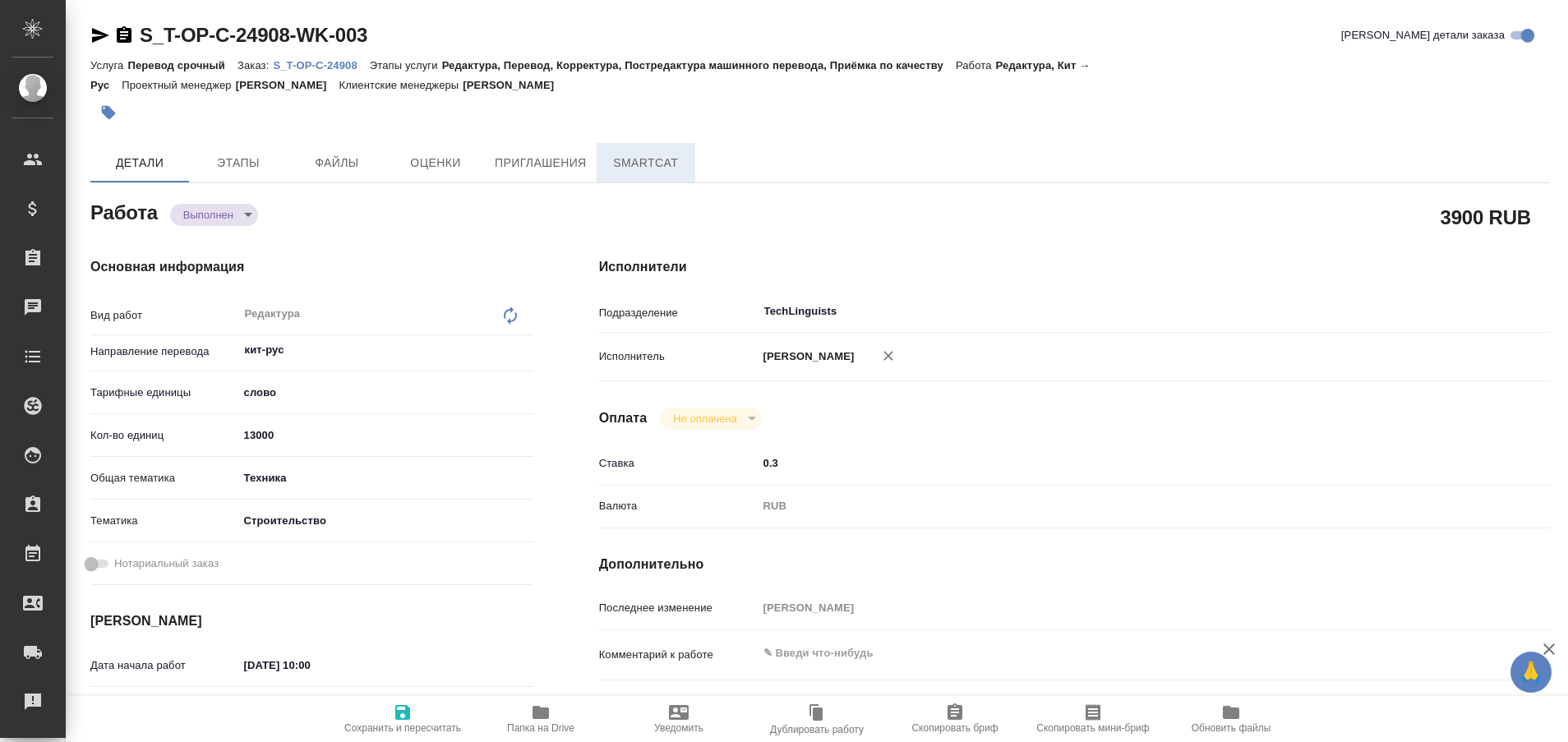
type textarea "x"
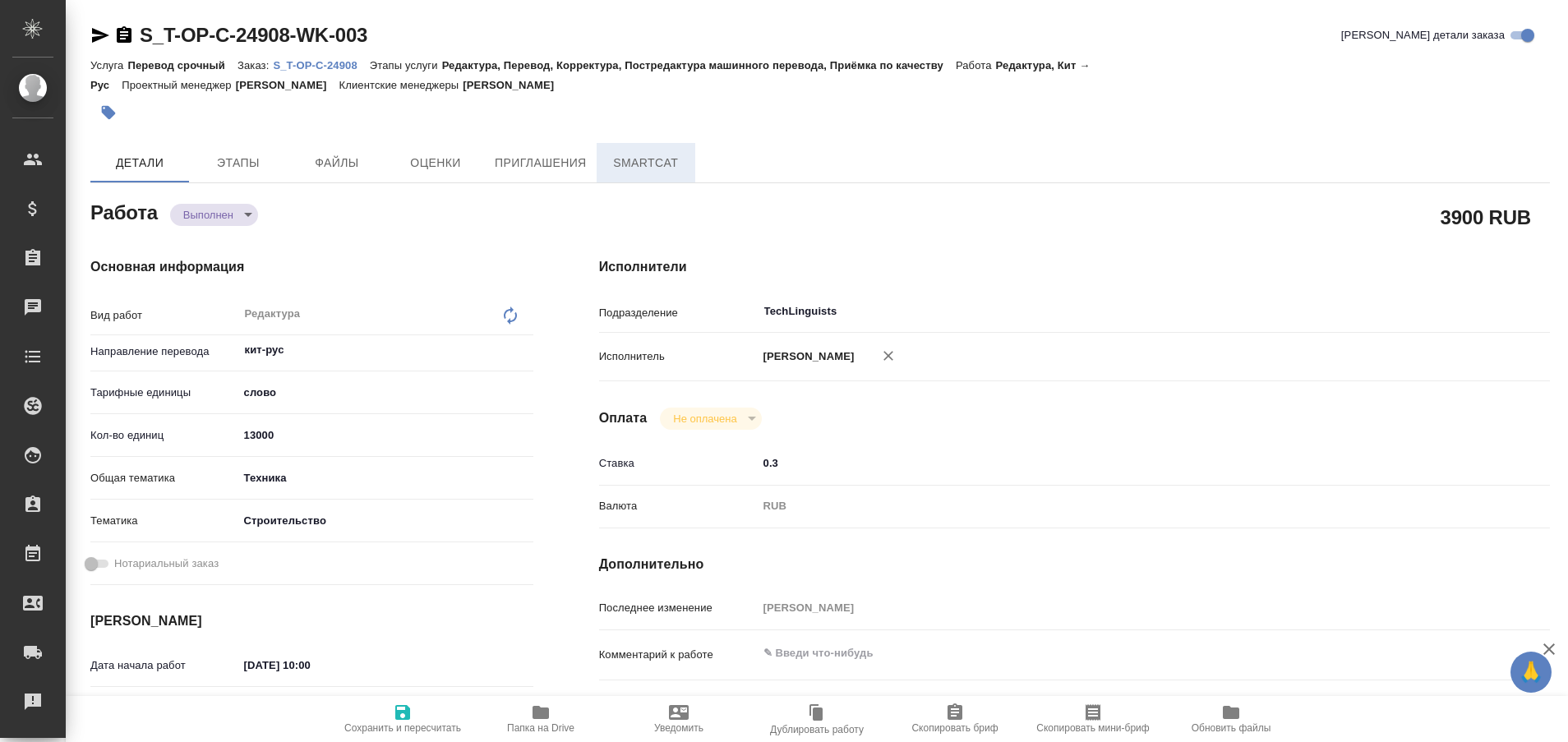
type textarea "x"
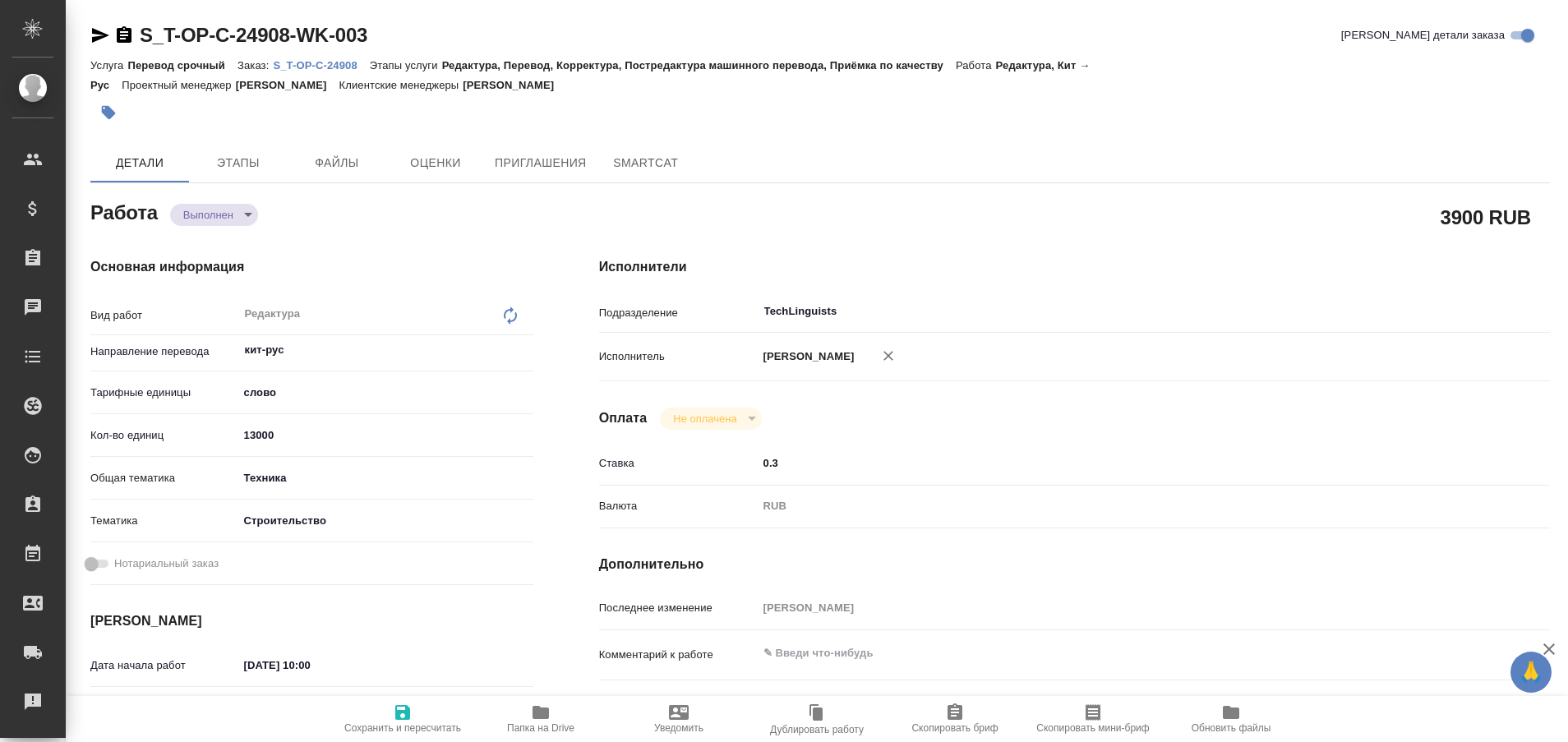
type textarea "x"
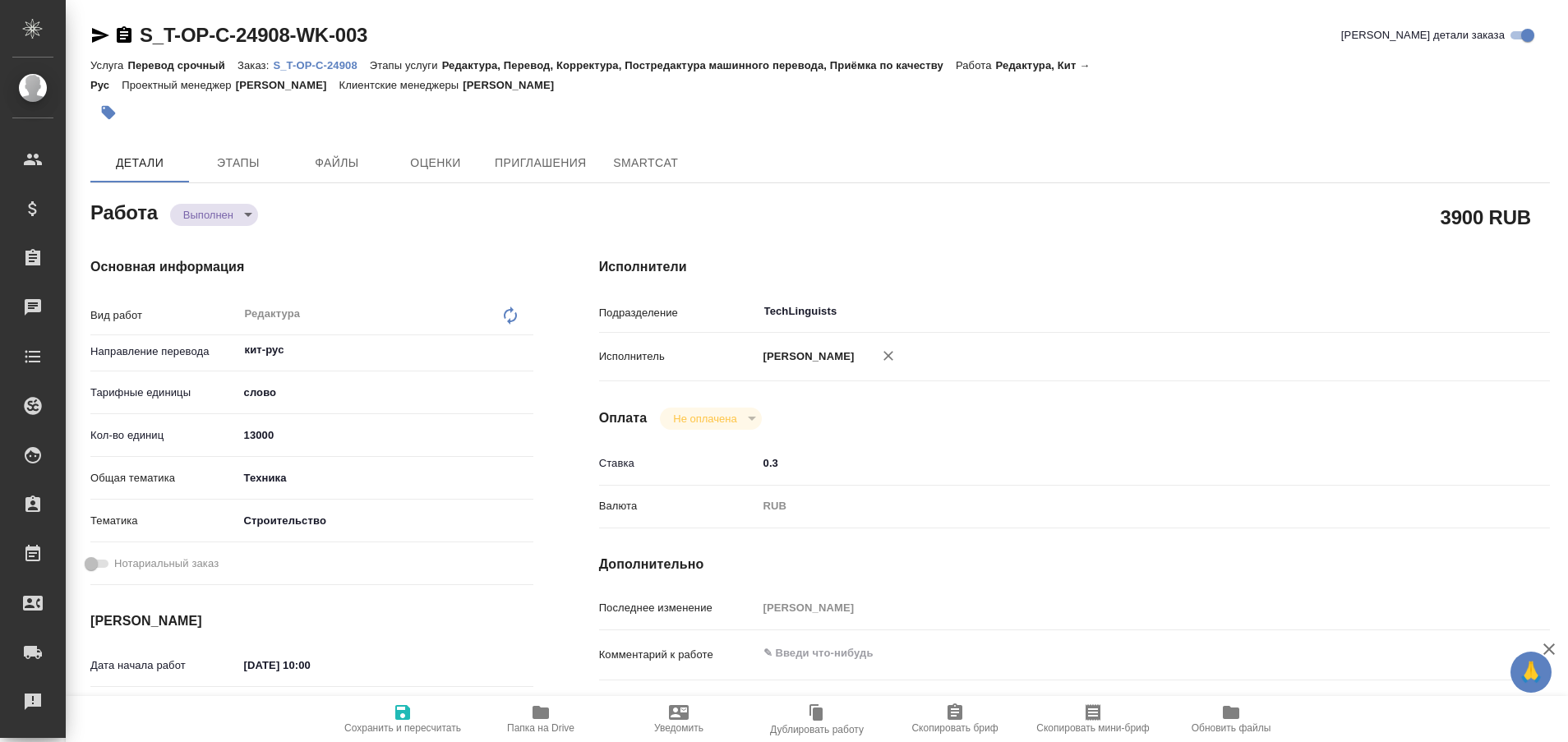
type textarea "x"
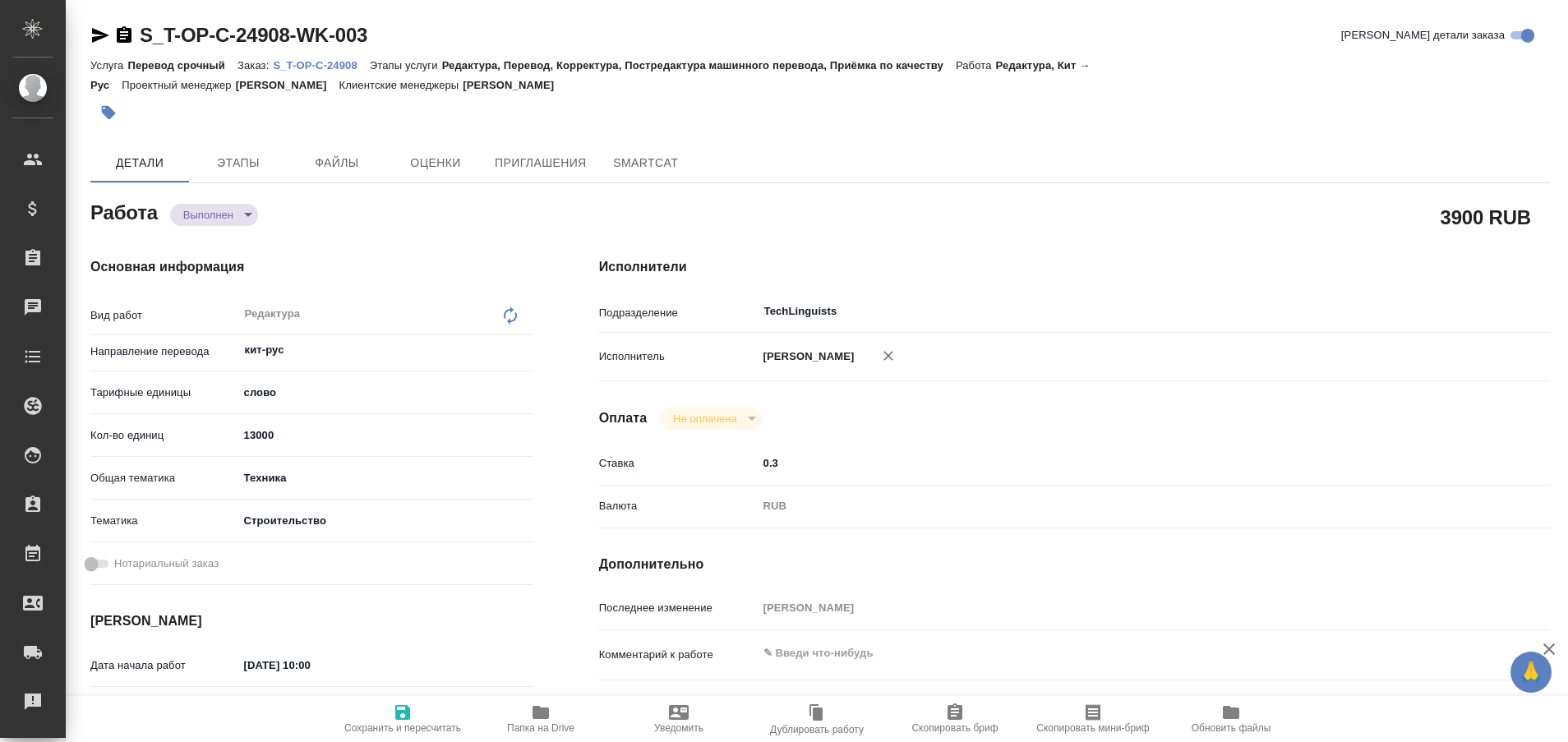
click at [345, 61] on p "S_T-OP-C-24908" at bounding box center [320, 65] width 96 height 13
type textarea "x"
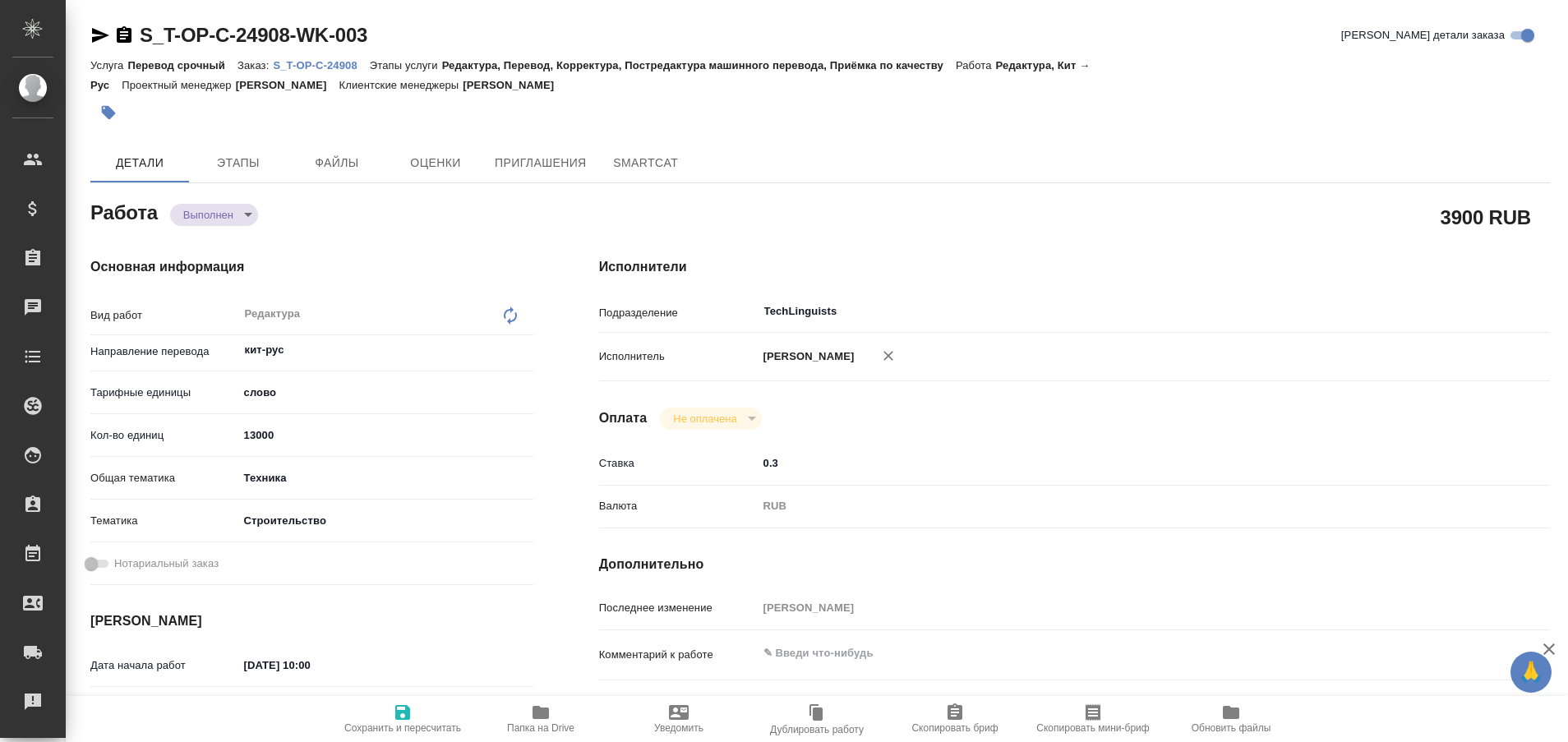
type textarea "x"
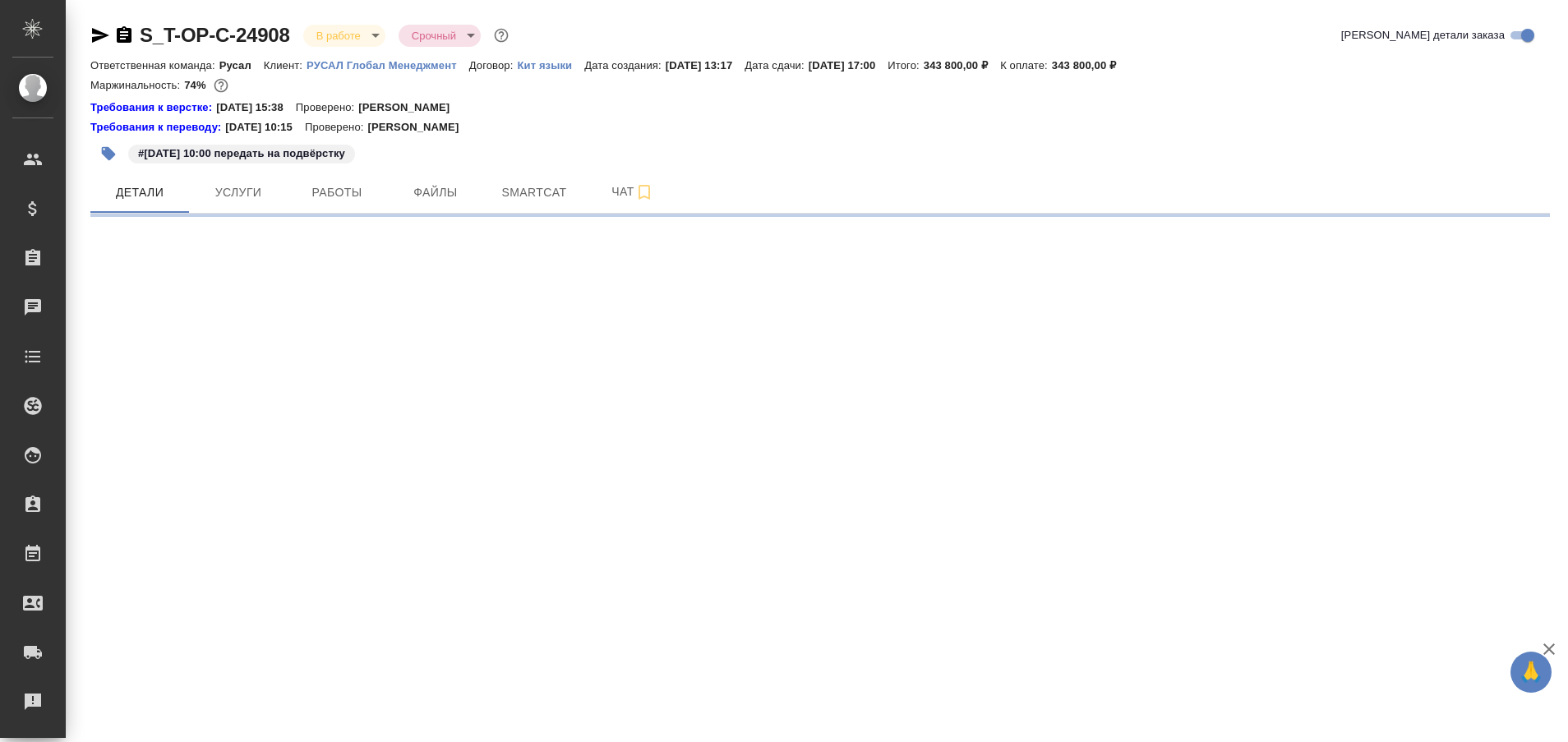
select select "RU"
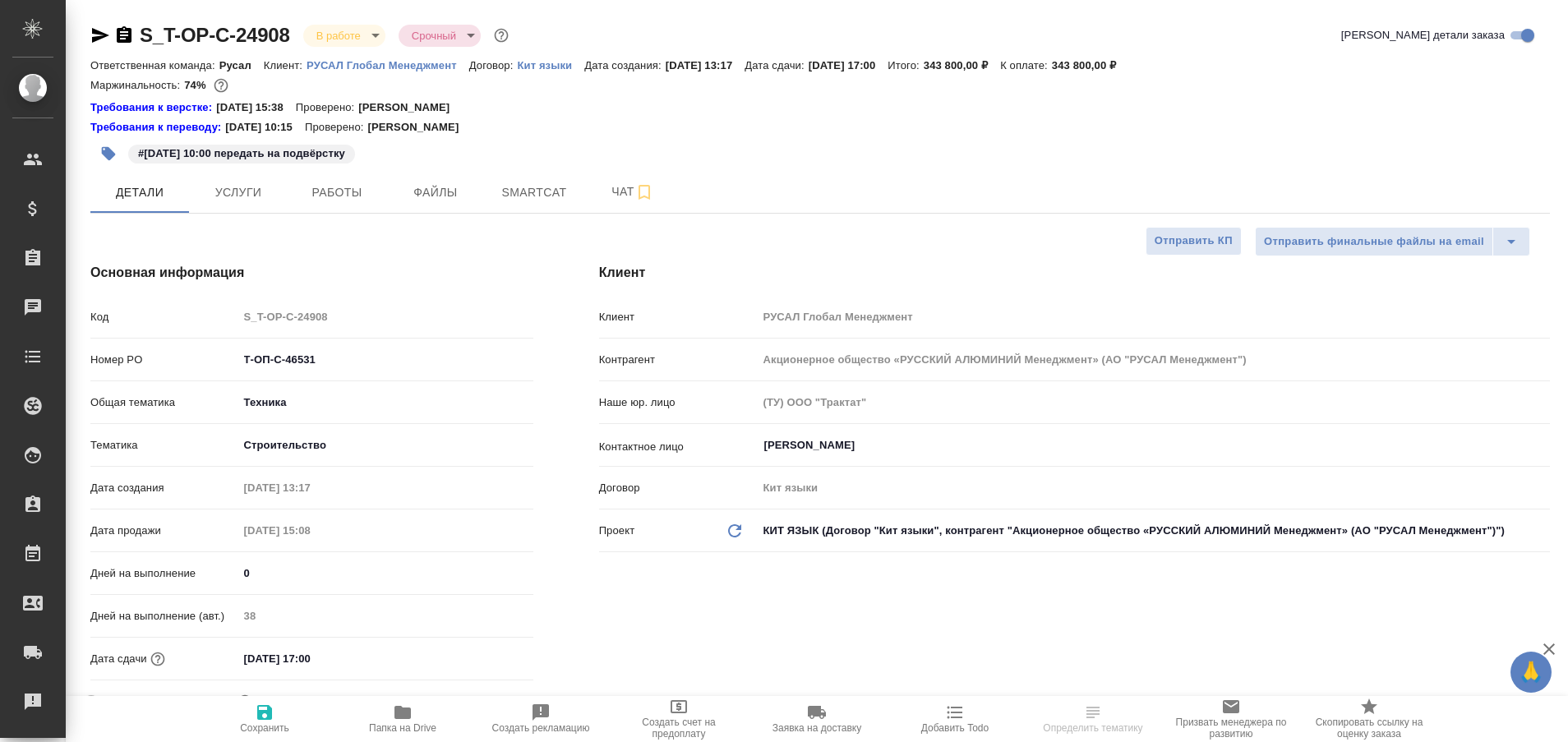
type textarea "x"
click at [611, 205] on button "Чат" at bounding box center [632, 192] width 98 height 41
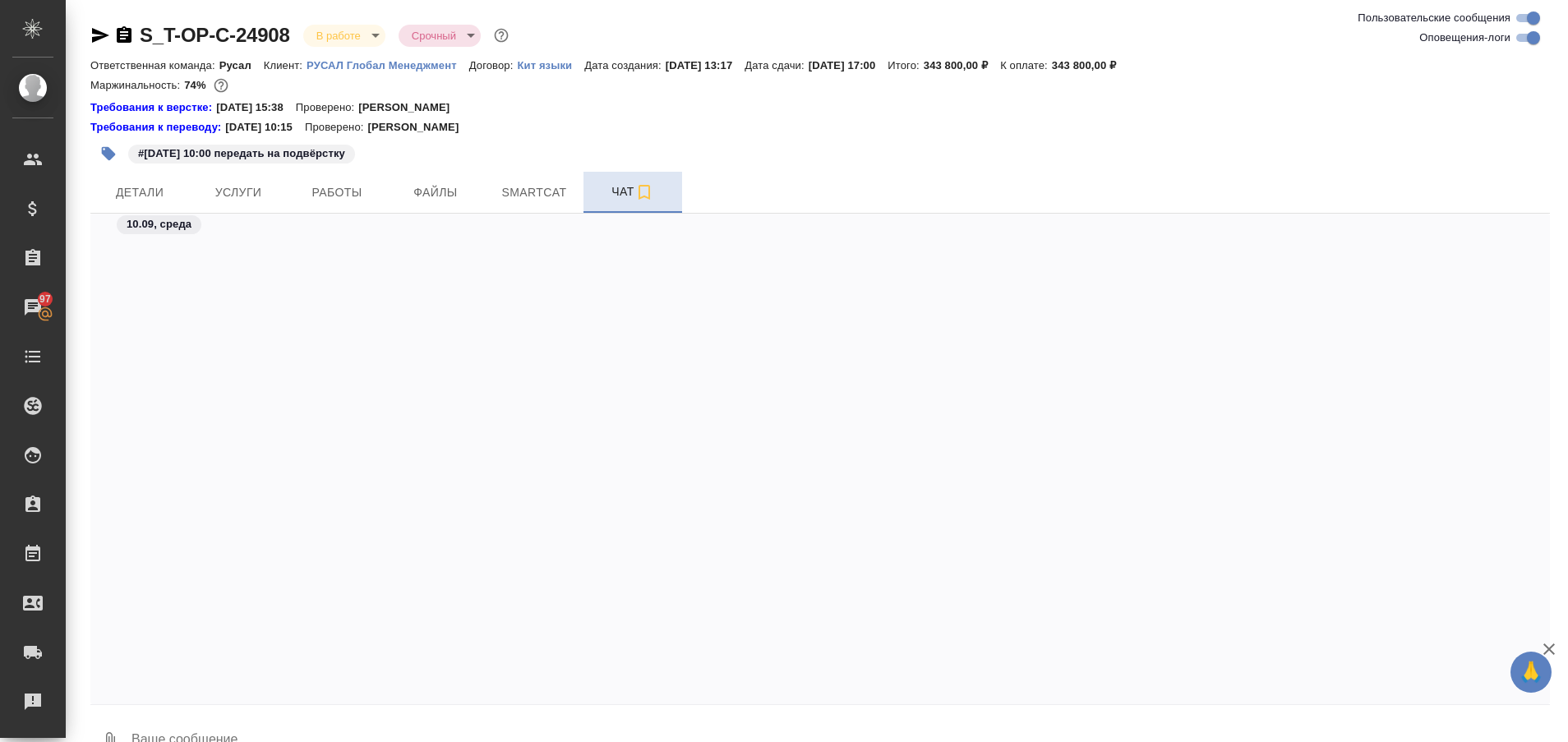
scroll to position [12519, 0]
